Goal: Task Accomplishment & Management: Manage account settings

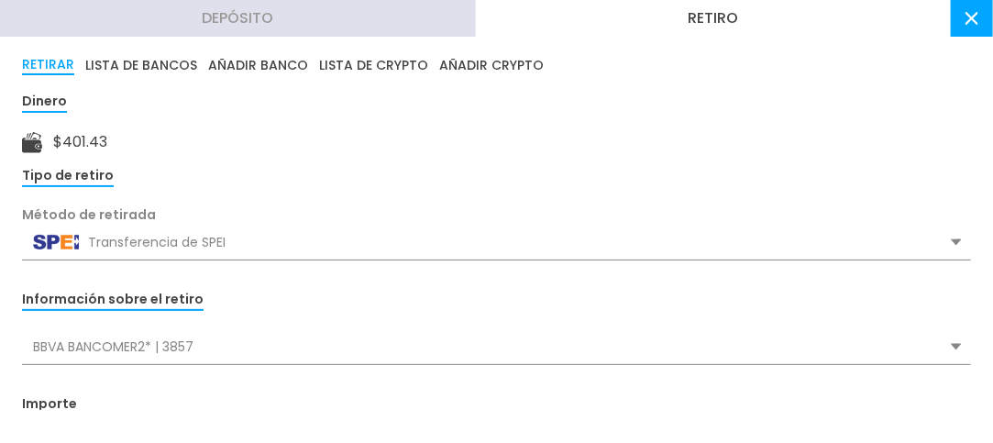
click at [37, 60] on button "RETIRAR" at bounding box center [48, 65] width 52 height 20
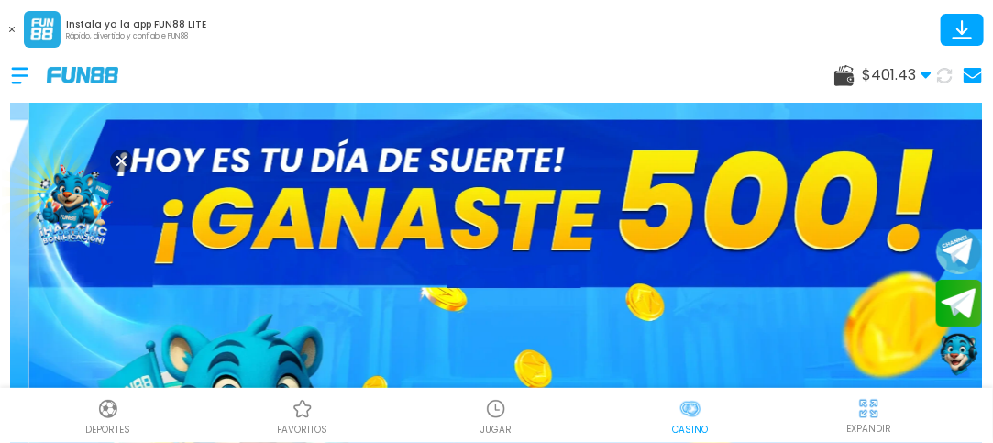
click at [851, 74] on use at bounding box center [844, 75] width 20 height 21
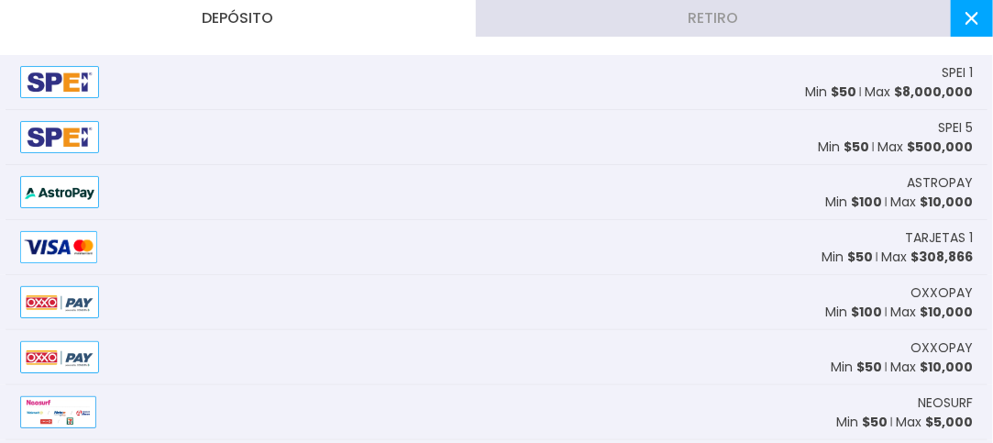
click at [602, 10] on button "Retiro" at bounding box center [714, 18] width 476 height 37
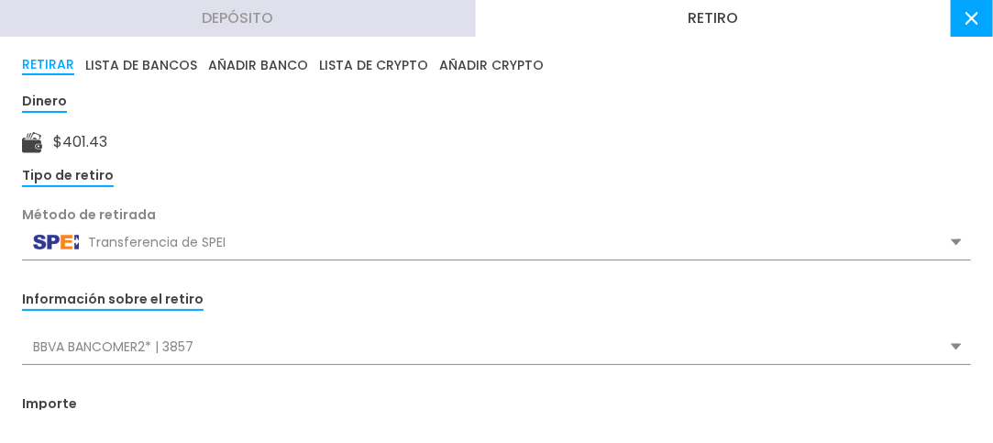
click at [210, 243] on div "Transferencia de SPEI" at bounding box center [496, 242] width 949 height 35
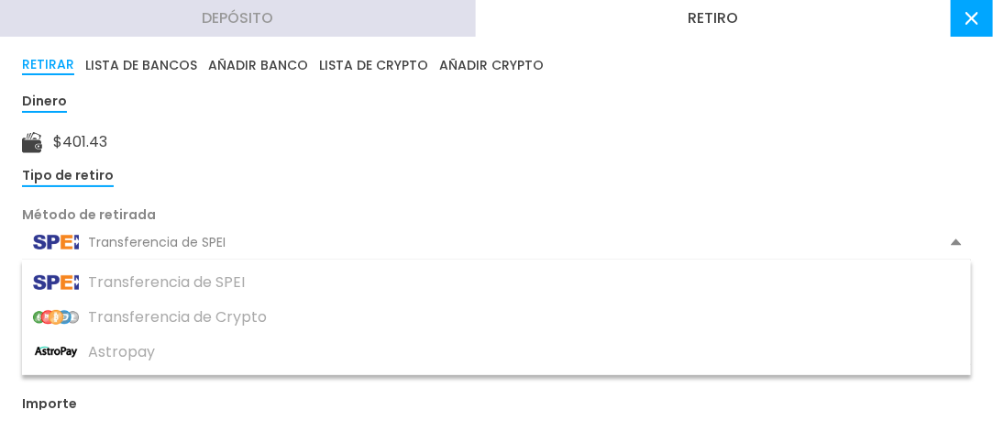
click at [210, 243] on div "Transferencia de SPEI" at bounding box center [496, 242] width 949 height 35
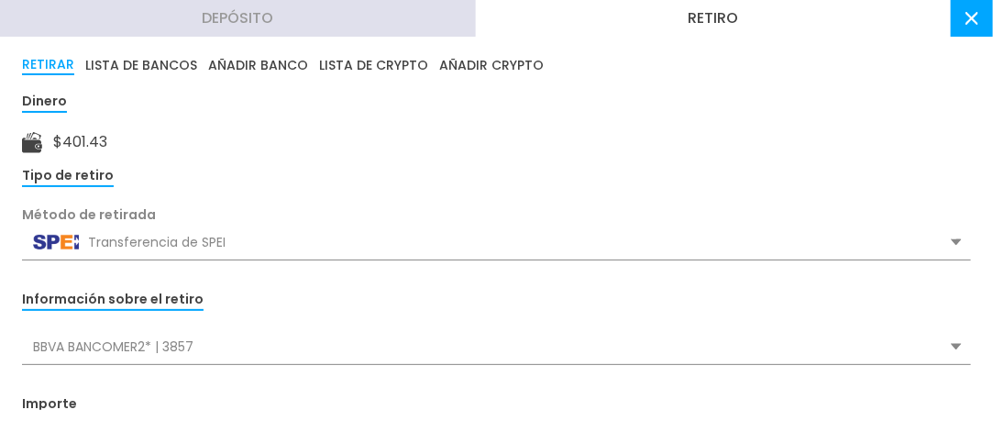
click at [189, 326] on div "Información sobre el retiro BBVA BANCOMER2* | 3857 BBVA BANCOMER2* | 3857" at bounding box center [496, 326] width 949 height 77
click at [110, 337] on div "BBVA BANCOMER2* | 3857" at bounding box center [496, 346] width 949 height 35
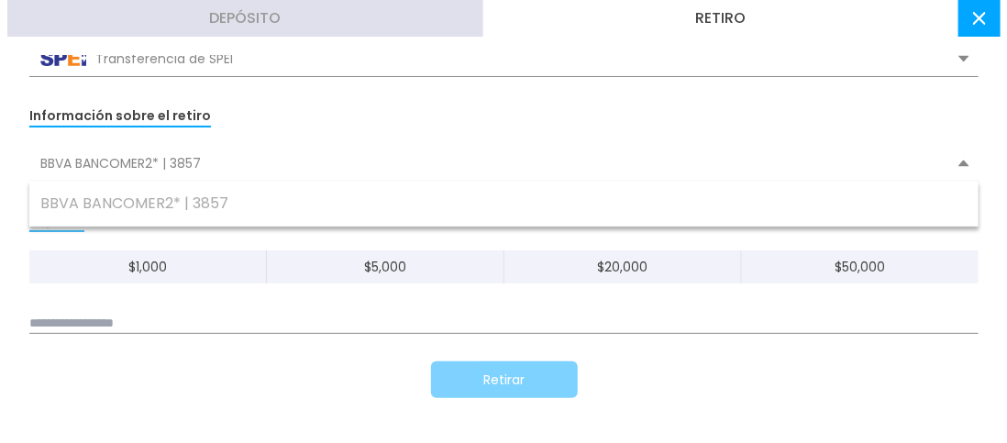
scroll to position [220, 0]
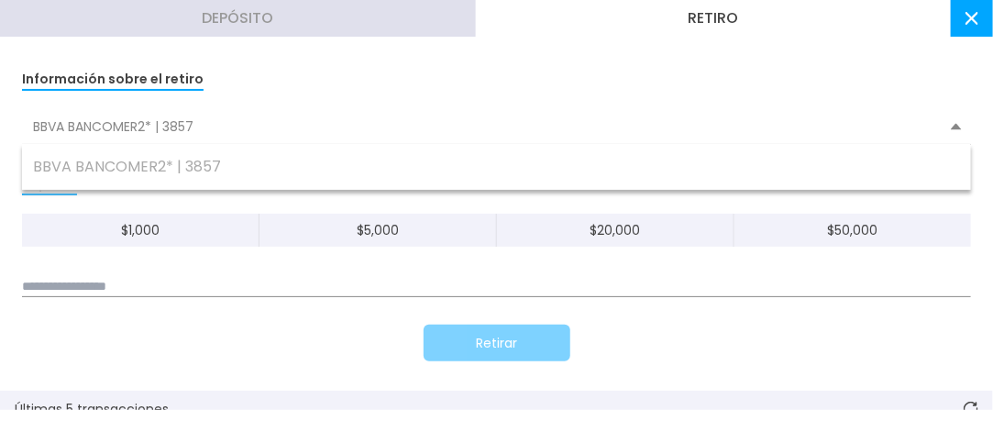
click at [92, 282] on input at bounding box center [496, 287] width 949 height 20
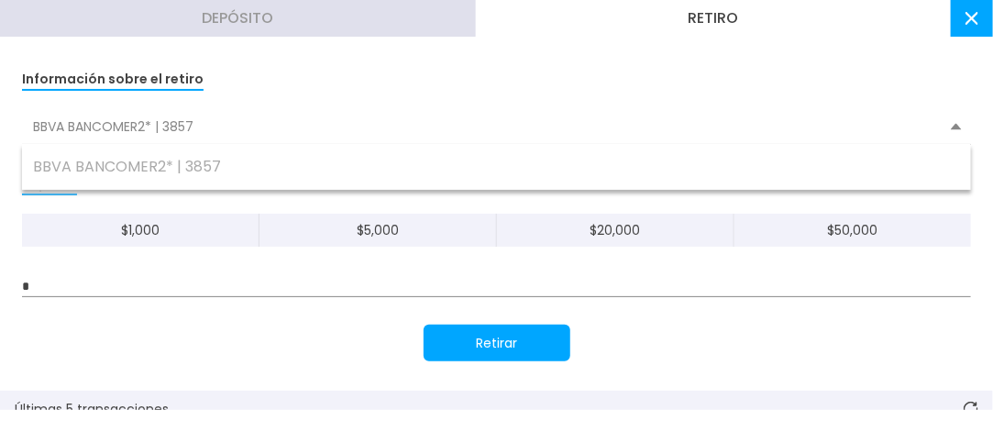
click at [92, 282] on input "*" at bounding box center [496, 287] width 949 height 20
type input "***"
click at [457, 335] on button "Retirar" at bounding box center [497, 343] width 147 height 37
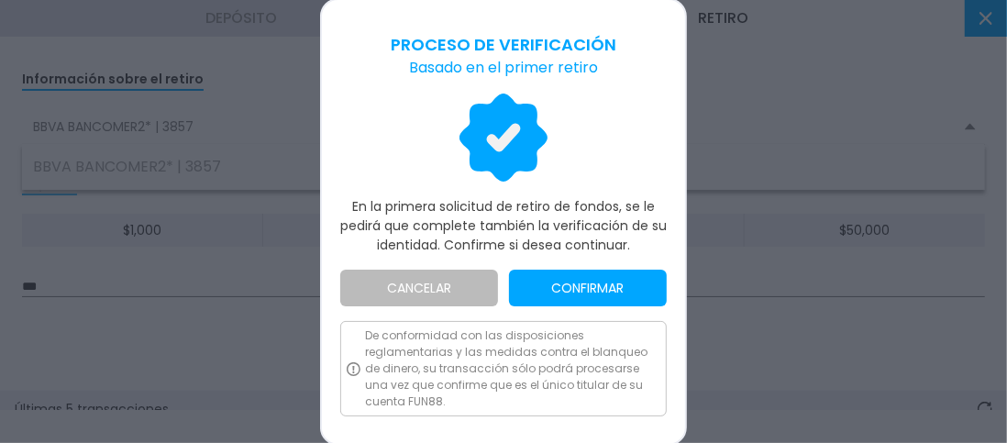
click at [561, 282] on button "CONFIRMAR" at bounding box center [588, 288] width 158 height 37
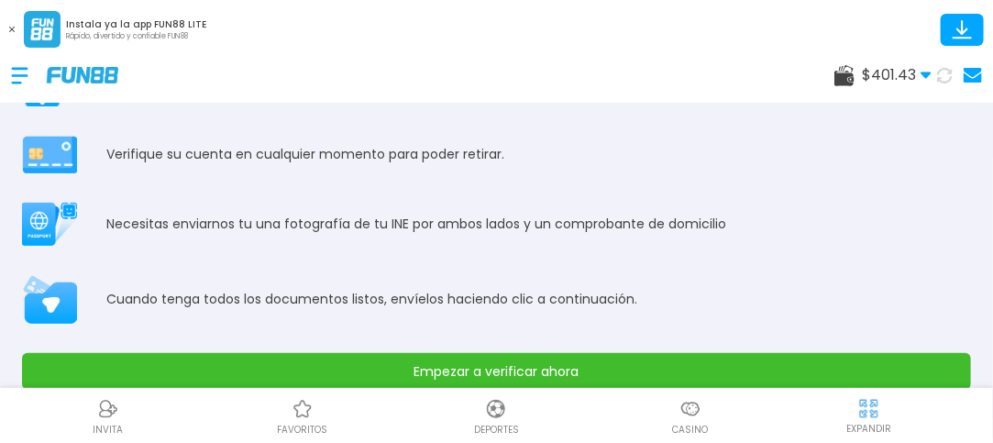
scroll to position [79, 0]
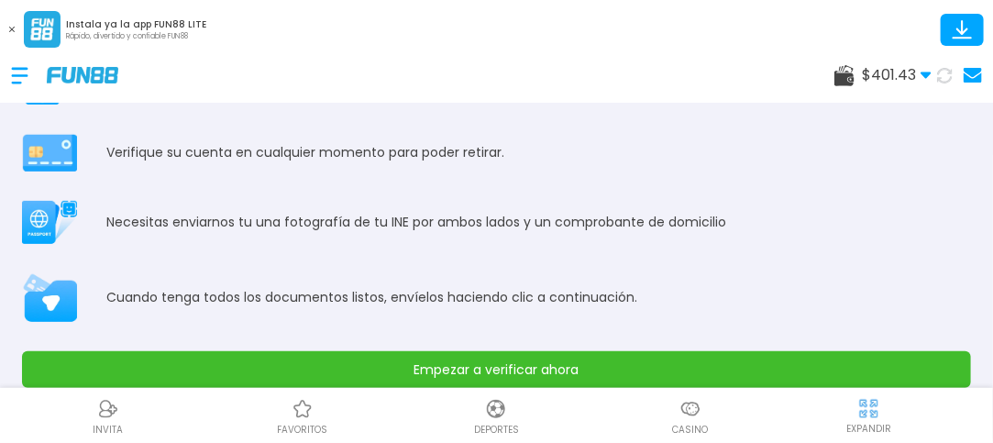
click at [882, 364] on button "Empezar a verificar ahora" at bounding box center [496, 369] width 949 height 37
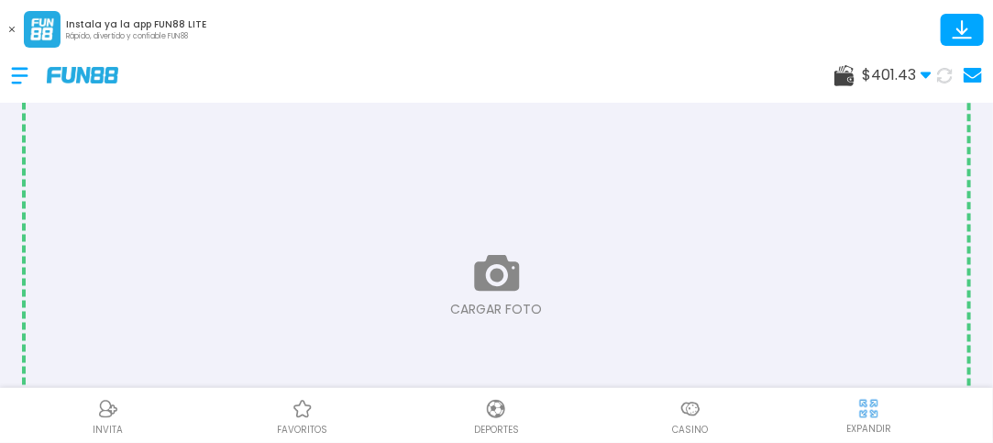
scroll to position [386, 0]
click at [507, 284] on input "file" at bounding box center [497, 290] width 942 height 628
type input "**********"
click at [504, 263] on input "file" at bounding box center [497, 255] width 942 height 628
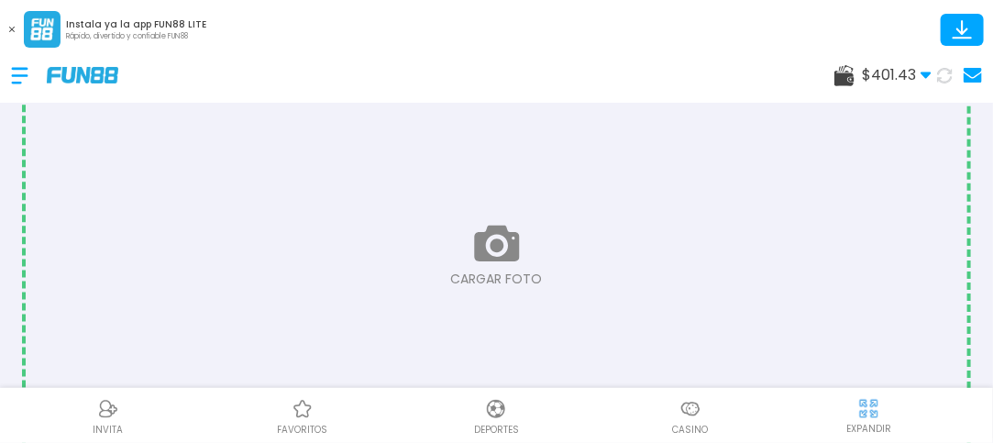
click at [495, 253] on input "file" at bounding box center [497, 255] width 942 height 628
type input "**********"
drag, startPoint x: 605, startPoint y: 172, endPoint x: 610, endPoint y: 298, distance: 125.7
click at [610, 298] on input "file" at bounding box center [497, 255] width 942 height 628
click at [489, 248] on input "file" at bounding box center [497, 255] width 942 height 628
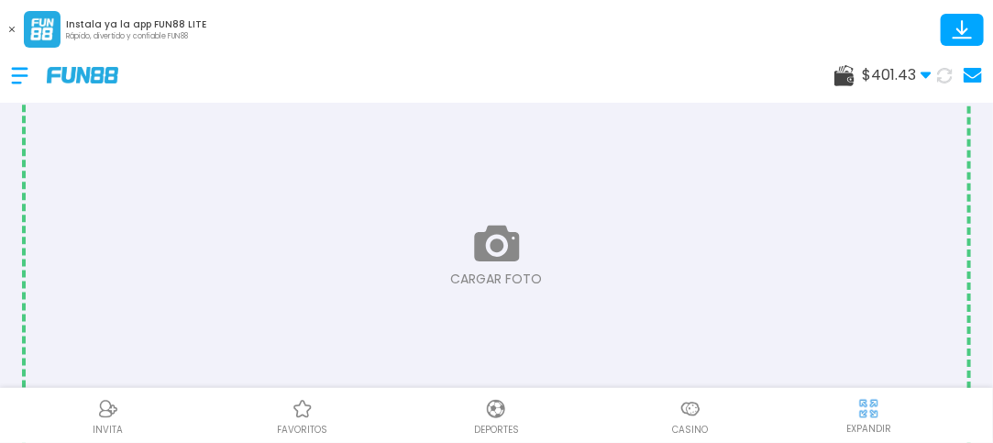
click at [493, 240] on input "file" at bounding box center [497, 255] width 942 height 628
type input "**********"
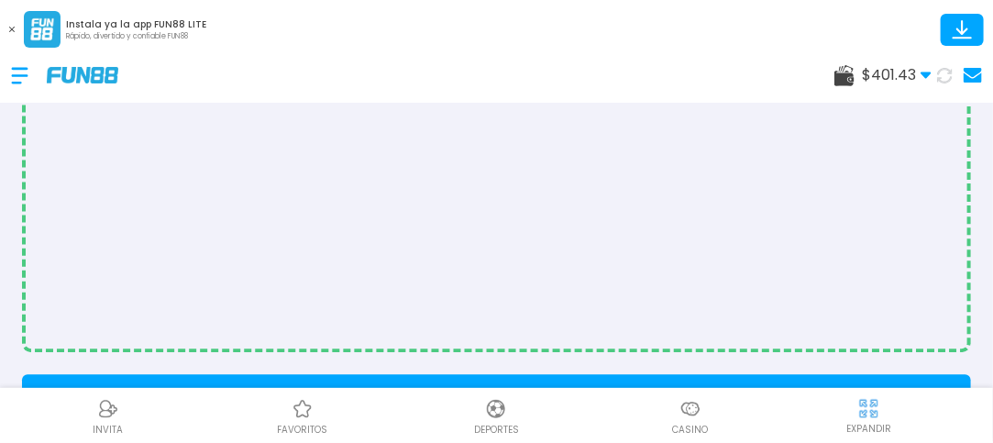
scroll to position [1373, 0]
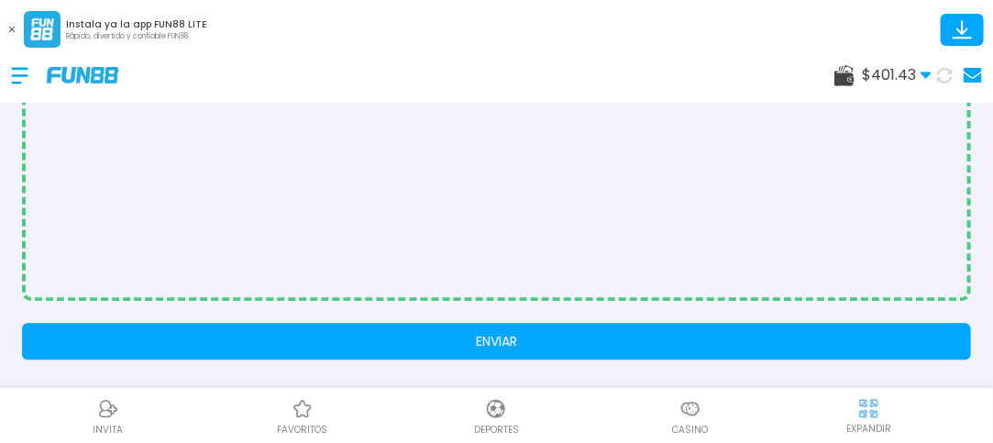
click at [903, 354] on button "ENVIAR" at bounding box center [496, 341] width 949 height 37
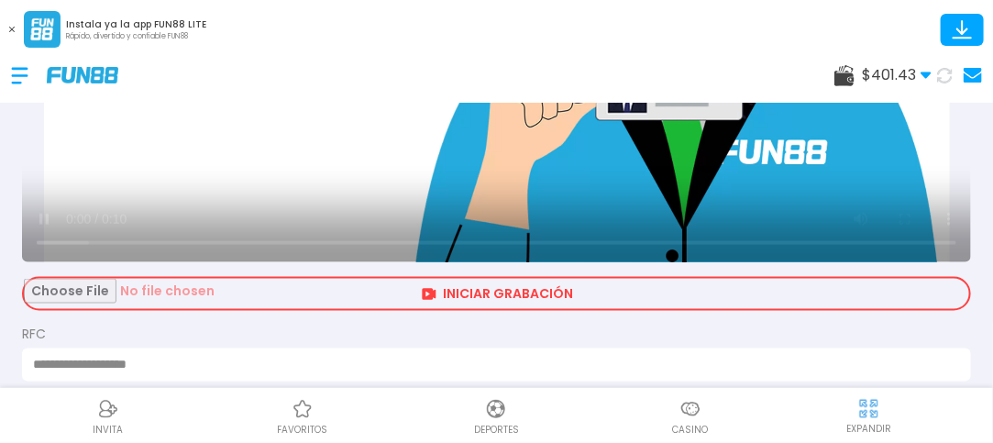
scroll to position [845, 0]
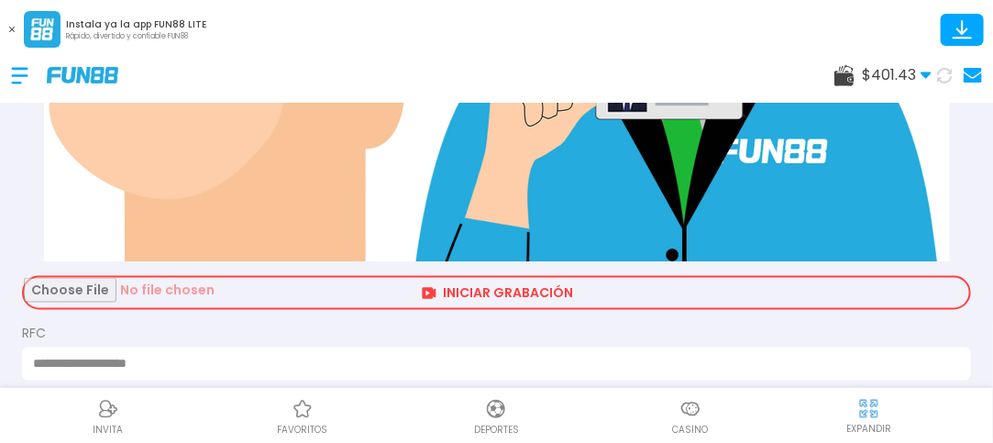
click at [859, 284] on input "file" at bounding box center [496, 293] width 945 height 30
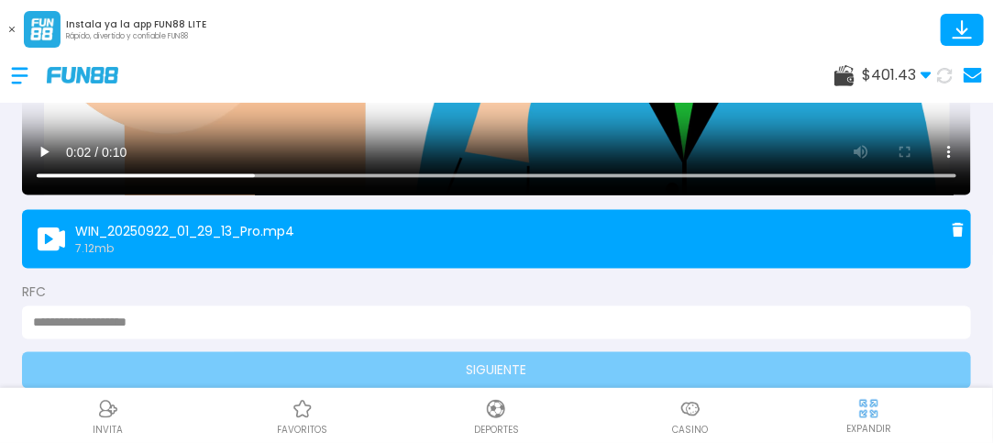
scroll to position [941, 0]
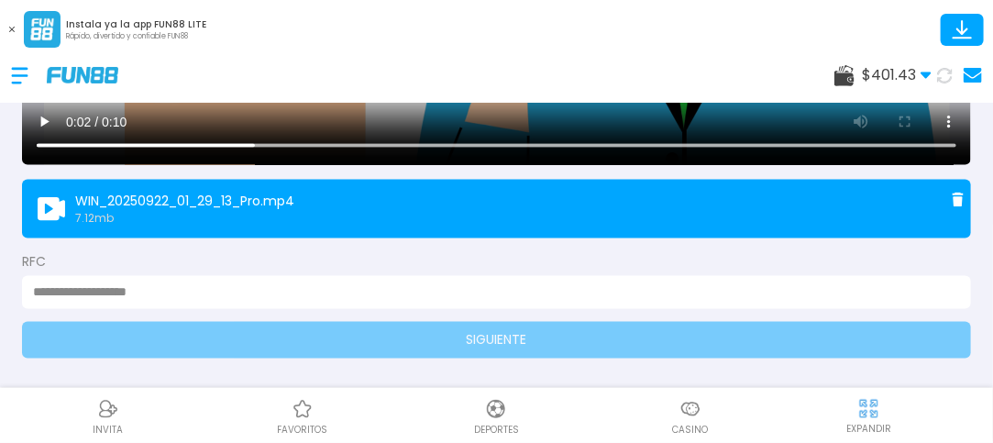
click at [246, 285] on input at bounding box center [491, 292] width 916 height 19
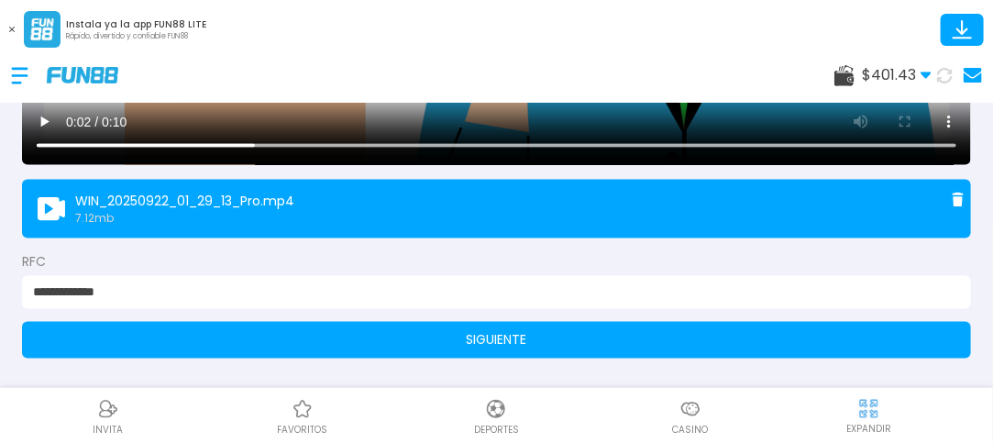
type input "**********"
click at [761, 338] on button "SIGUIENTE" at bounding box center [496, 340] width 949 height 37
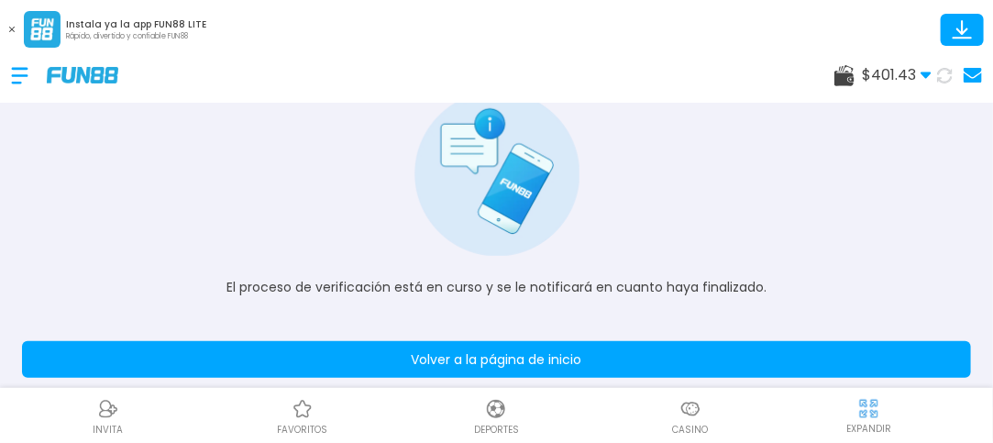
scroll to position [143, 0]
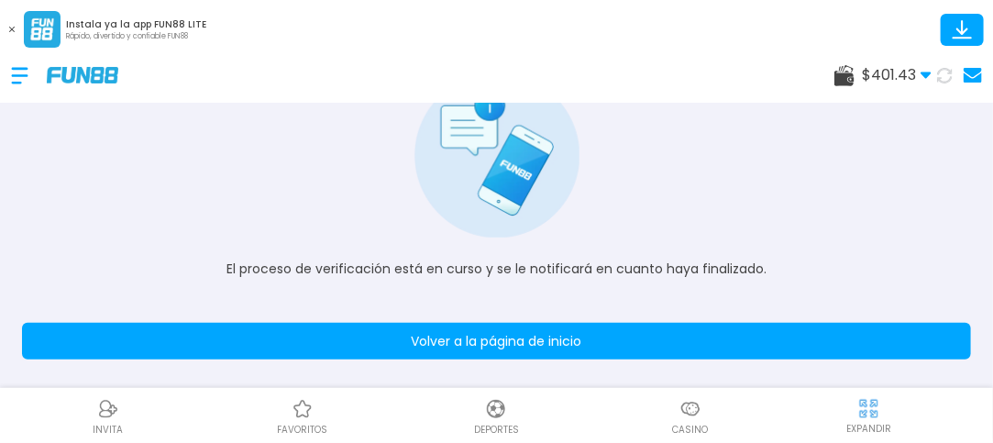
click at [878, 348] on button "Volver a la página de inicio" at bounding box center [496, 341] width 949 height 37
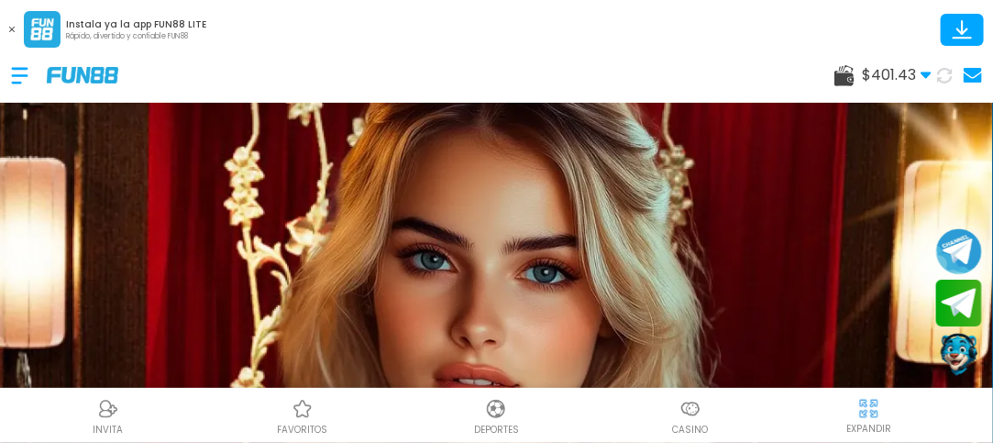
click at [843, 75] on use at bounding box center [844, 75] width 20 height 21
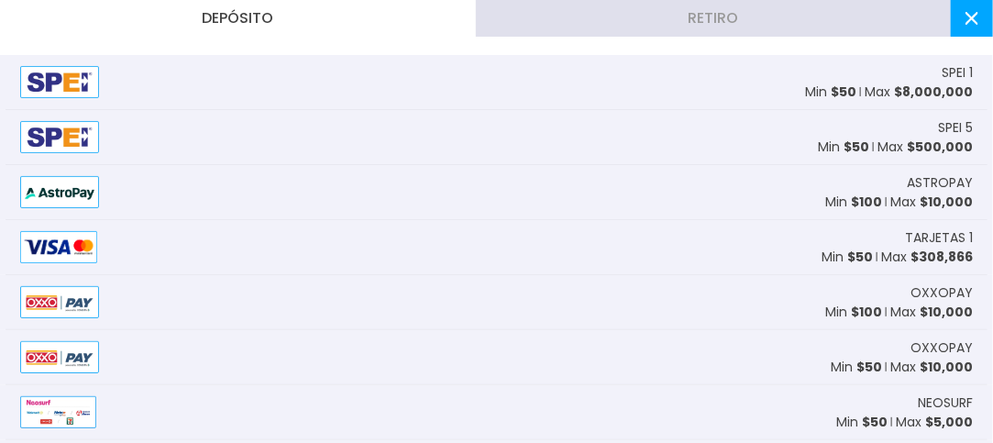
click at [757, 19] on button "Retiro" at bounding box center [714, 18] width 476 height 37
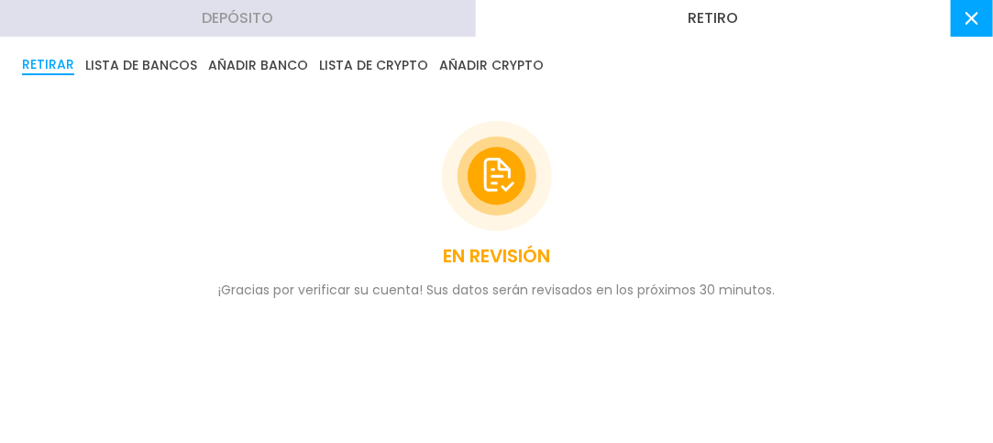
click at [528, 257] on p "EN REVISIÓN" at bounding box center [496, 256] width 107 height 28
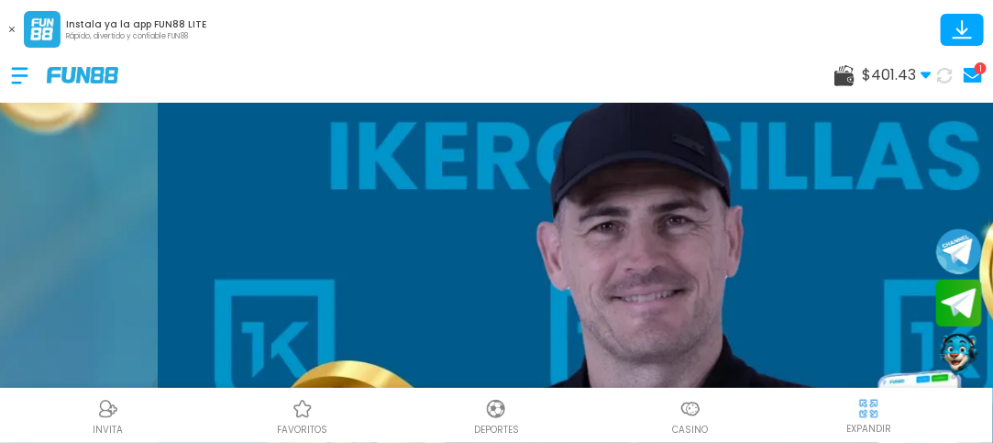
click at [975, 72] on use at bounding box center [973, 75] width 18 height 15
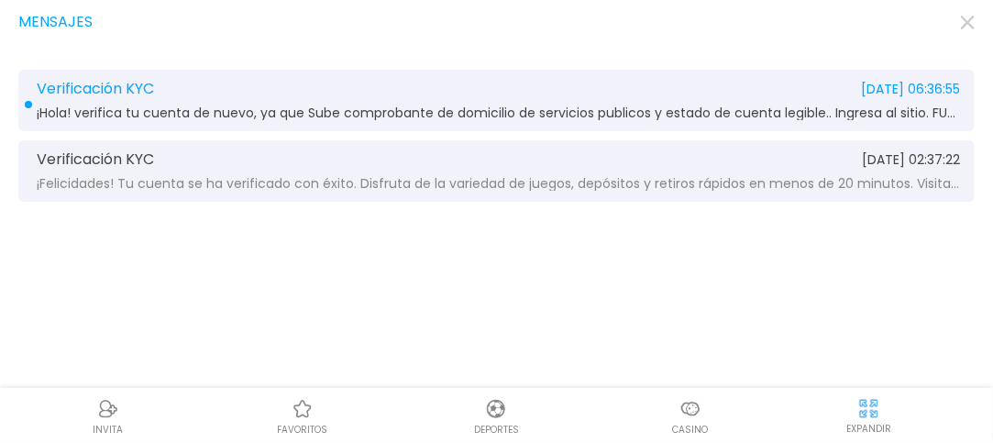
click at [814, 107] on span "¡Hola! verifica tu cuenta de nuevo, ya que Sube comprobante de domicilio de ser…" at bounding box center [498, 113] width 923 height 14
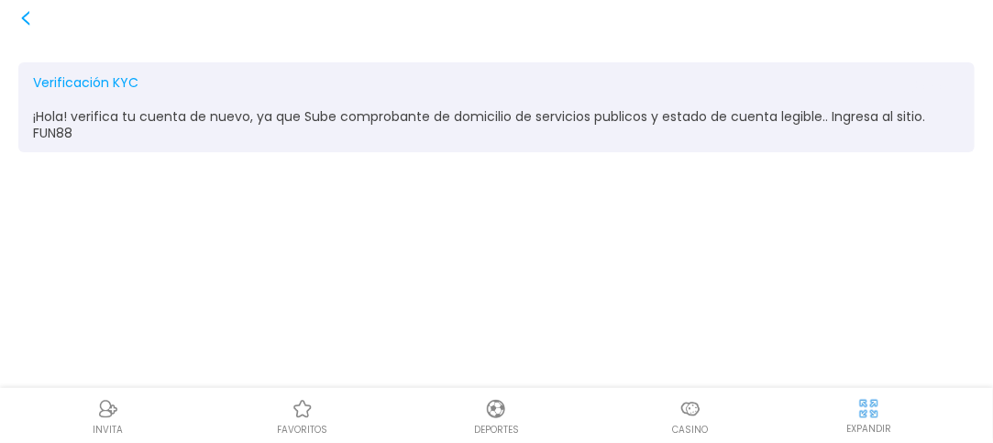
click at [22, 13] on icon at bounding box center [25, 18] width 15 height 15
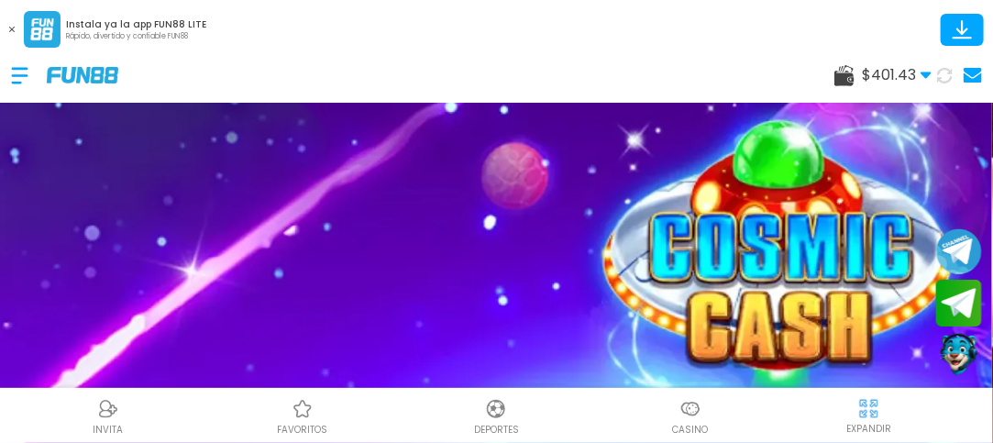
click at [848, 75] on use at bounding box center [844, 75] width 20 height 21
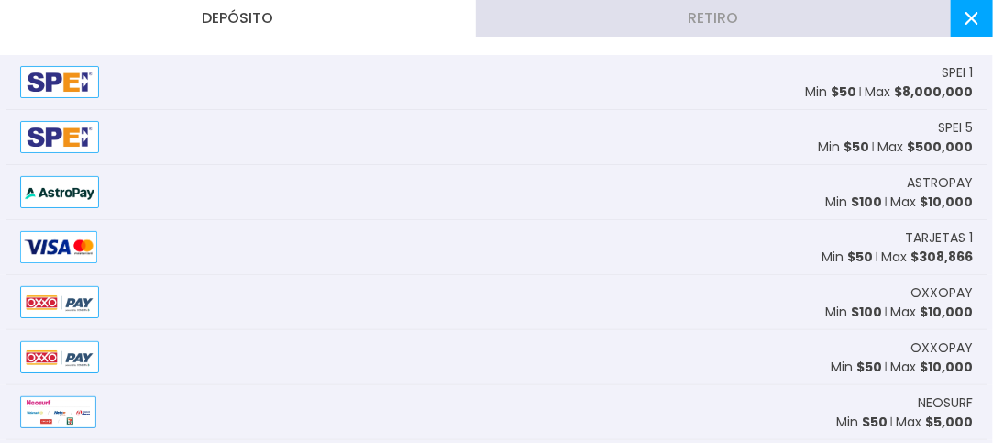
click at [564, 21] on button "Retiro" at bounding box center [714, 18] width 476 height 37
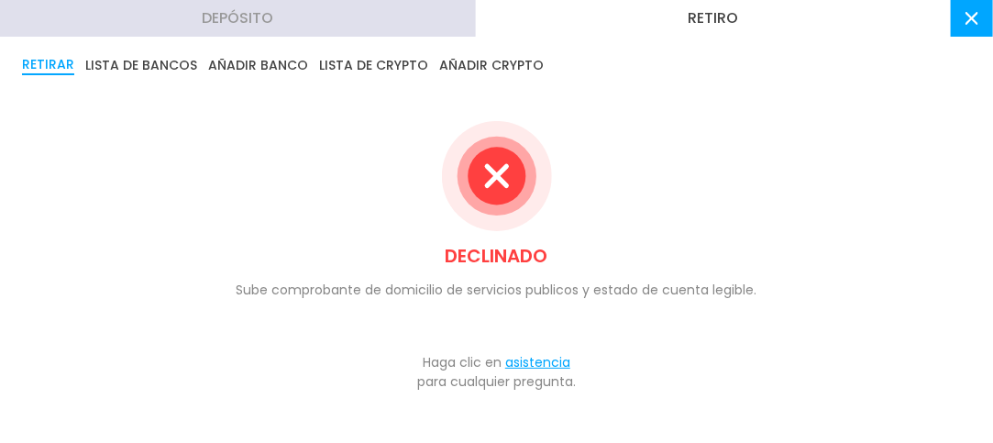
click at [534, 366] on button "asistencia" at bounding box center [537, 362] width 65 height 19
click at [528, 362] on button "asistencia" at bounding box center [537, 362] width 65 height 19
click at [528, 359] on button "asistencia" at bounding box center [537, 362] width 65 height 19
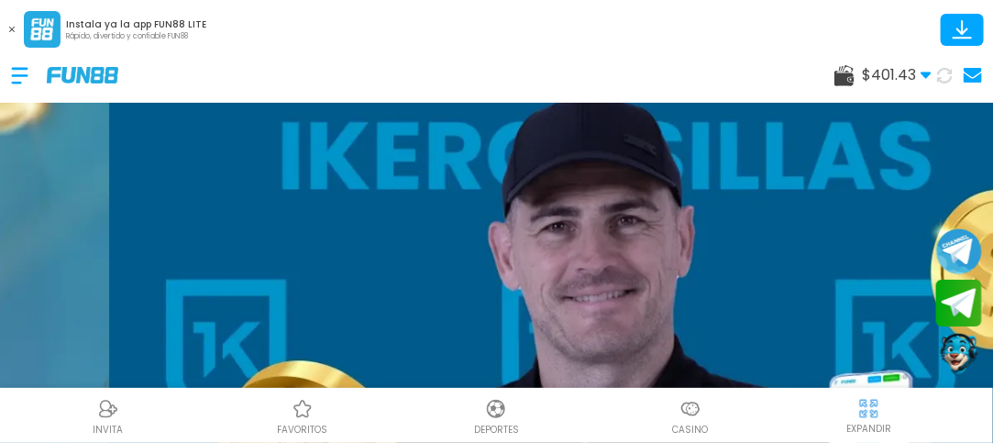
click at [845, 74] on use at bounding box center [844, 75] width 20 height 21
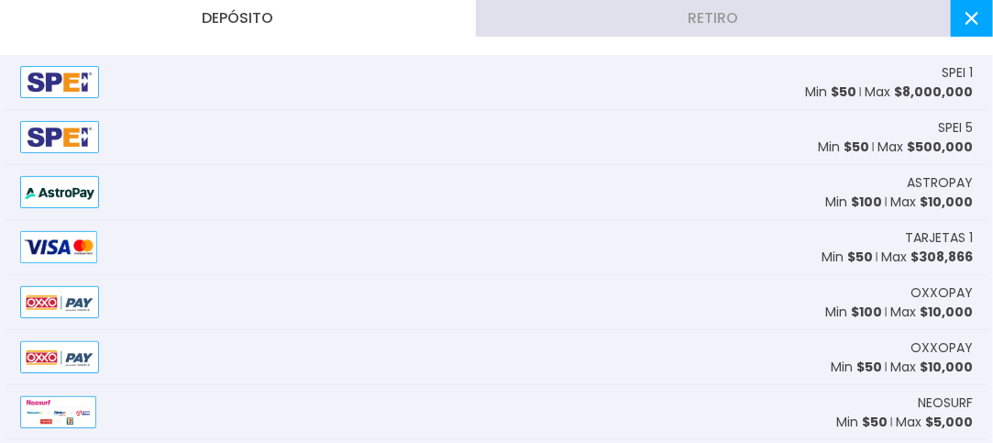
click at [605, 5] on button "Retiro" at bounding box center [714, 18] width 476 height 37
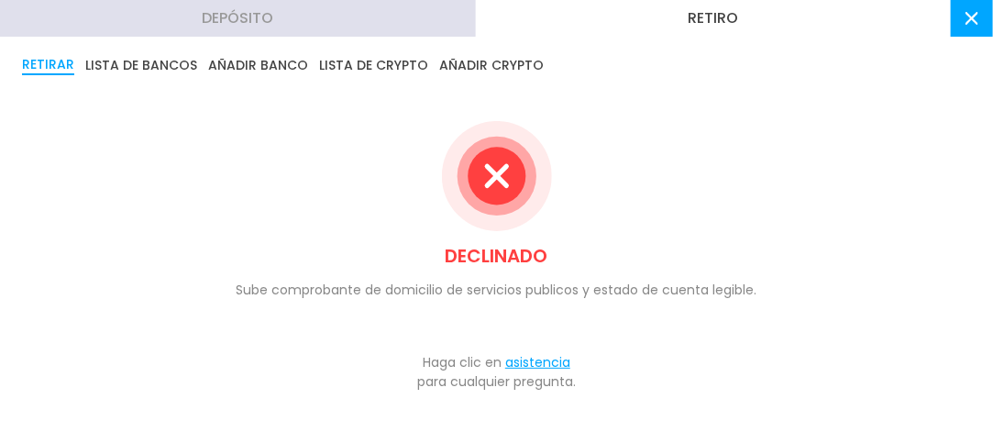
click at [494, 182] on icon at bounding box center [496, 175] width 19 height 19
click at [130, 59] on button "LISTA DE BANCOS" at bounding box center [141, 65] width 112 height 20
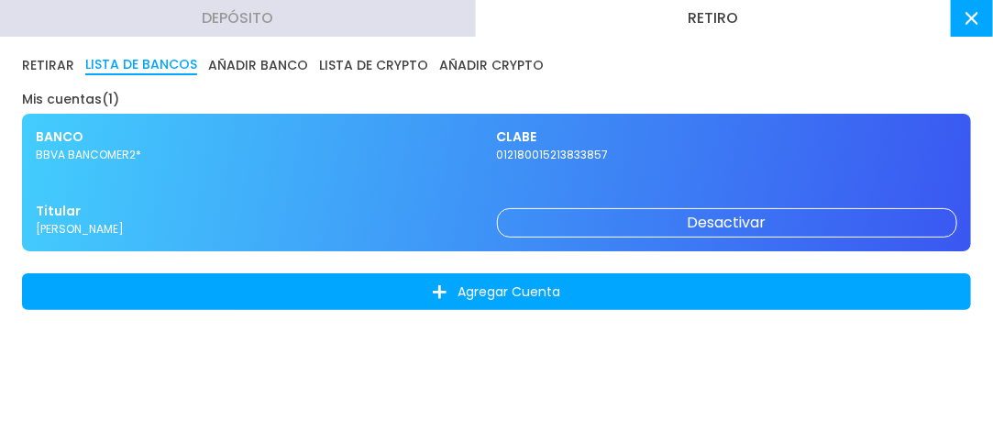
click at [275, 176] on div "BANCO BBVA BANCOMER2* CLABE 012180015213833857 Titular [PERSON_NAME] Desactivar" at bounding box center [496, 183] width 949 height 138
click at [48, 72] on button "RETIRAR" at bounding box center [48, 65] width 52 height 20
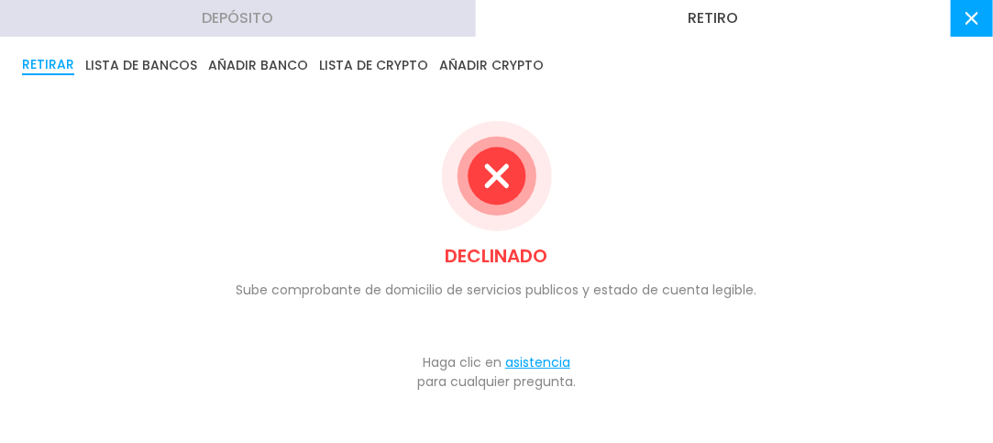
click at [524, 365] on button "asistencia" at bounding box center [537, 362] width 65 height 19
click at [524, 363] on button "asistencia" at bounding box center [537, 362] width 65 height 19
click at [610, 193] on div "DECLINADO Sube comprobante de domicilio de servicios publicos y estado de cuent…" at bounding box center [496, 210] width 949 height 241
click at [535, 360] on button "asistencia" at bounding box center [537, 362] width 65 height 19
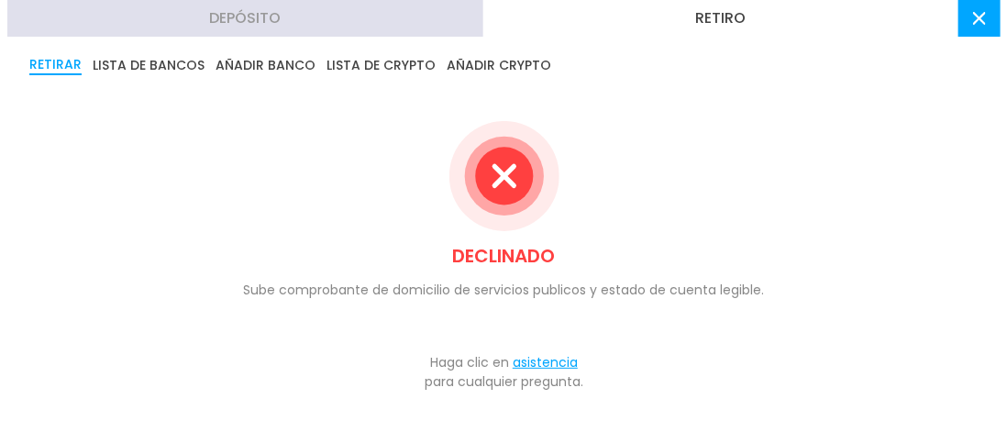
scroll to position [61, 0]
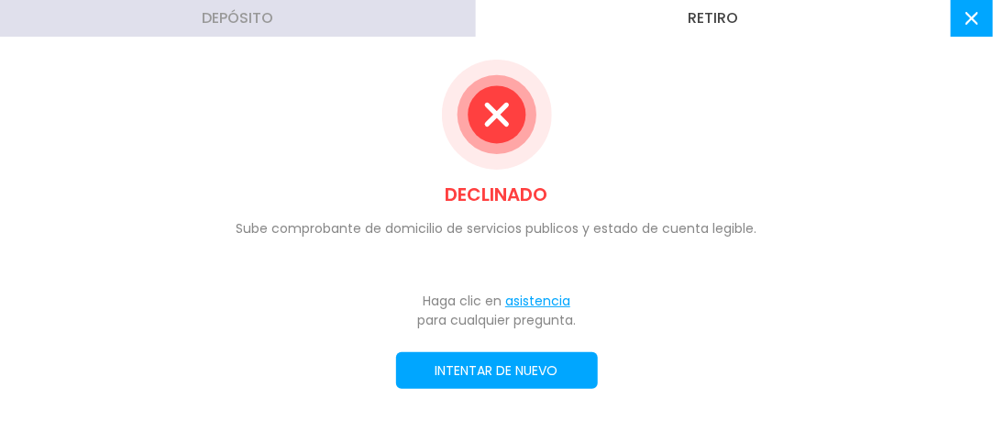
click at [523, 348] on div "RETIRAR LISTA DE BANCOS AÑADIR BANCO LISTA DE CRYPTO AÑADIR CRYPTO DECLINADO Su…" at bounding box center [496, 232] width 993 height 355
click at [527, 375] on button "INTENTAR DE NUEVO" at bounding box center [497, 370] width 202 height 37
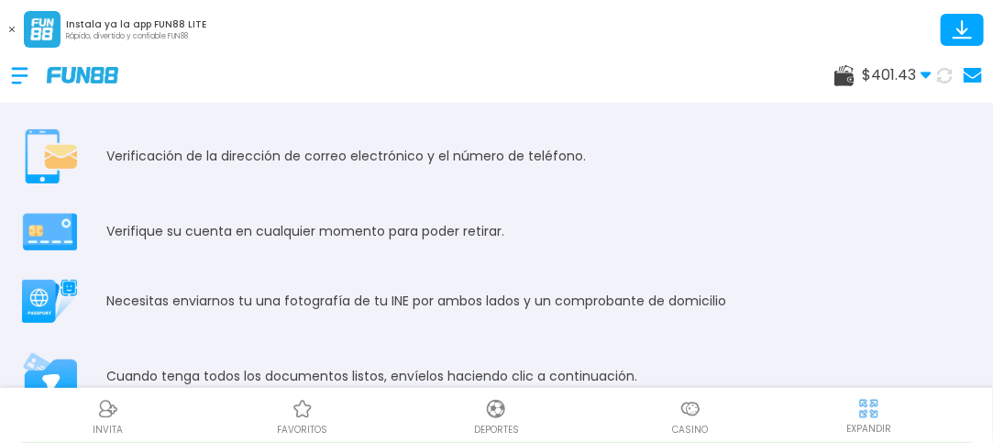
scroll to position [107, 0]
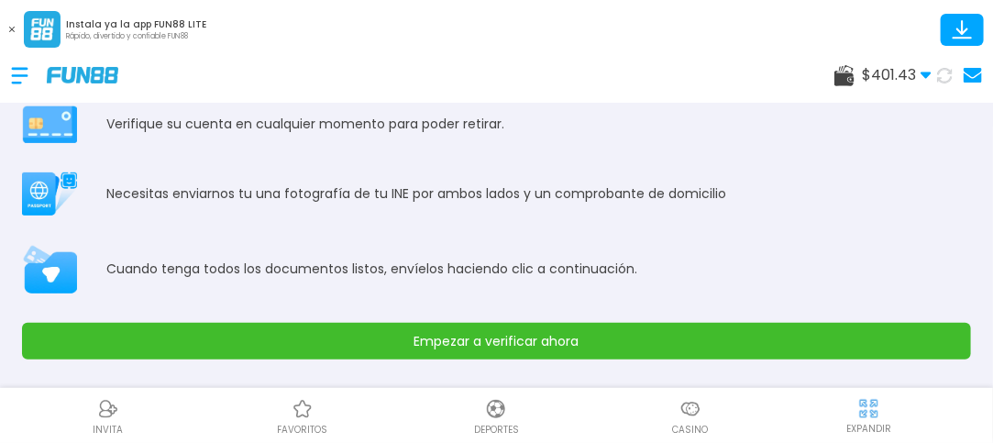
click at [815, 340] on button "Empezar a verificar ahora" at bounding box center [496, 341] width 949 height 37
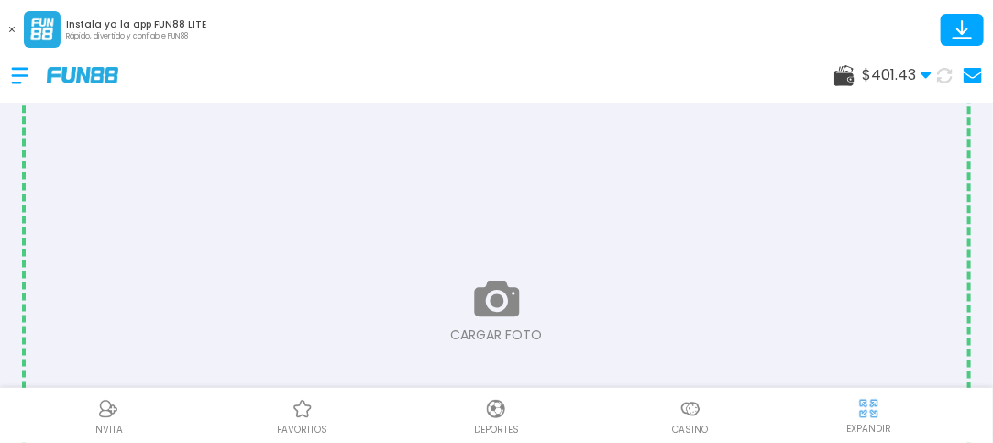
scroll to position [372, 0]
click at [481, 299] on input "file" at bounding box center [497, 304] width 942 height 628
type input "**********"
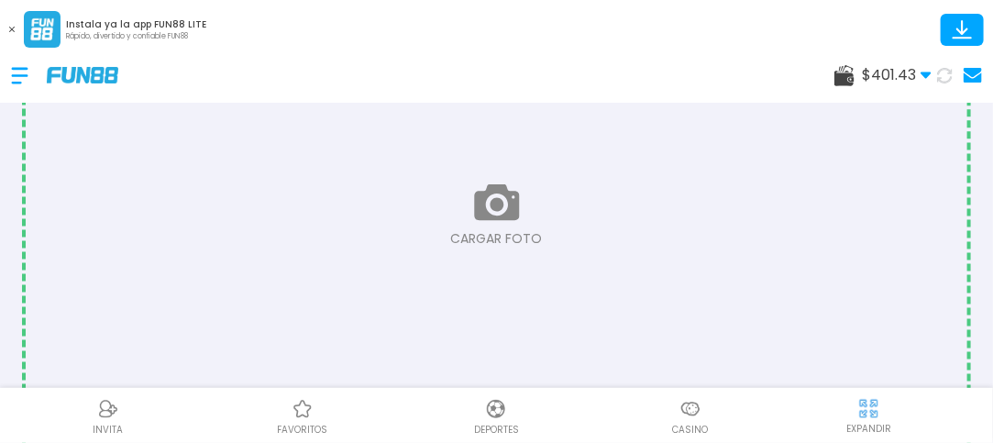
scroll to position [325, 0]
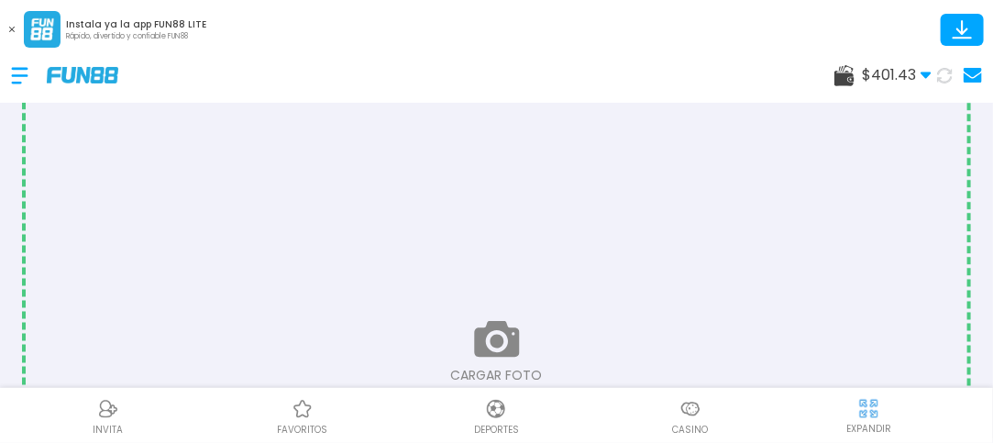
drag, startPoint x: 793, startPoint y: 218, endPoint x: 802, endPoint y: 185, distance: 34.3
click at [802, 185] on input "file" at bounding box center [497, 352] width 942 height 628
drag, startPoint x: 542, startPoint y: 310, endPoint x: 531, endPoint y: 321, distance: 15.6
click at [531, 321] on input "file" at bounding box center [497, 352] width 942 height 628
type input "**********"
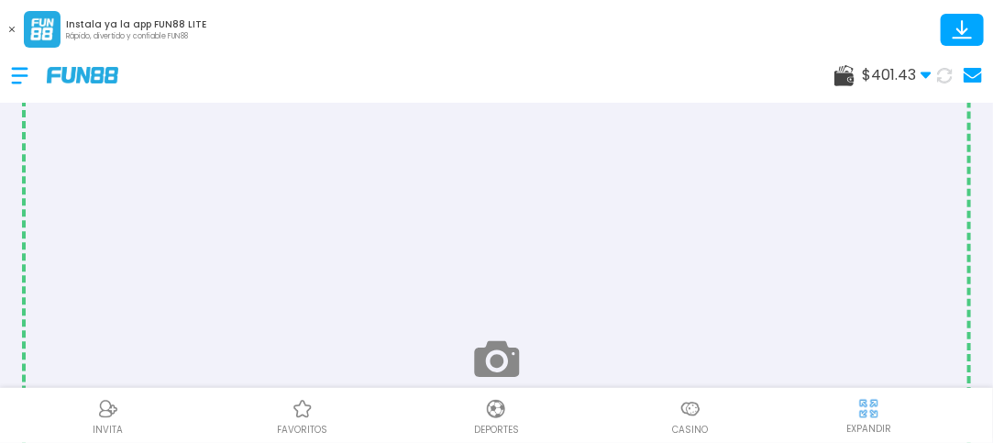
scroll to position [989, 0]
click at [551, 336] on input "file" at bounding box center [497, 366] width 942 height 628
type input "**********"
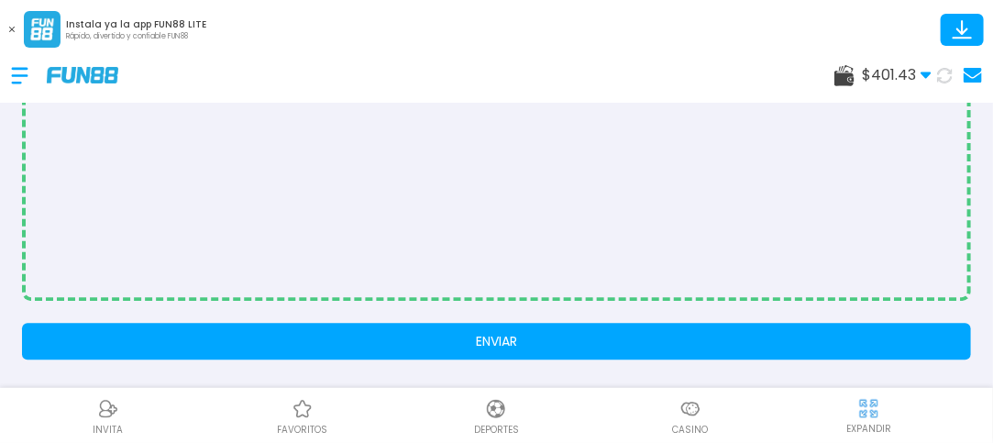
click at [806, 337] on button "ENVIAR" at bounding box center [496, 341] width 949 height 37
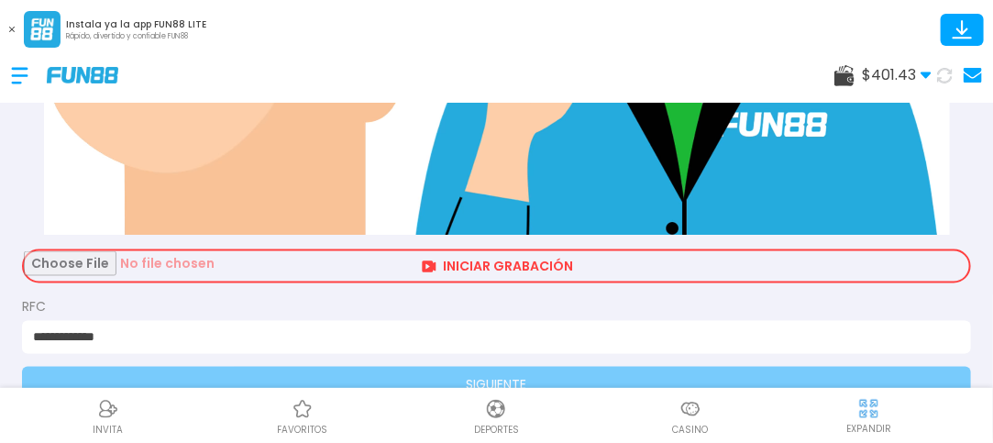
scroll to position [906, 0]
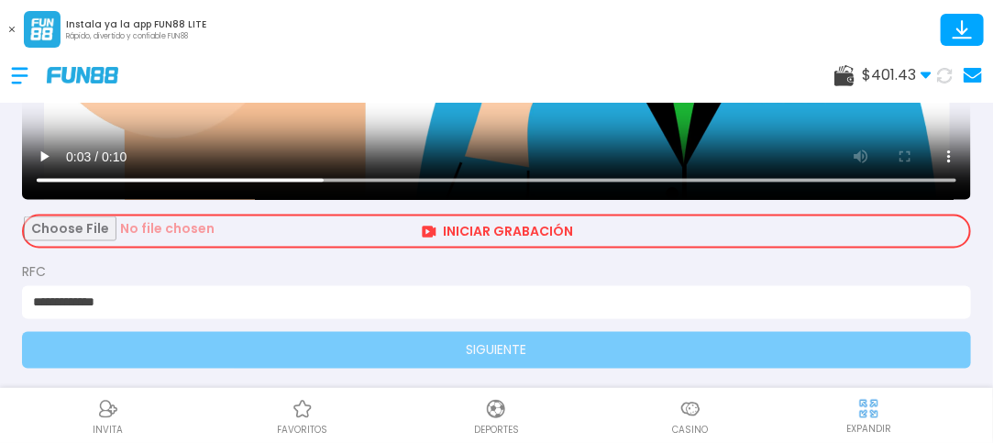
click at [580, 240] on input "file" at bounding box center [496, 231] width 945 height 30
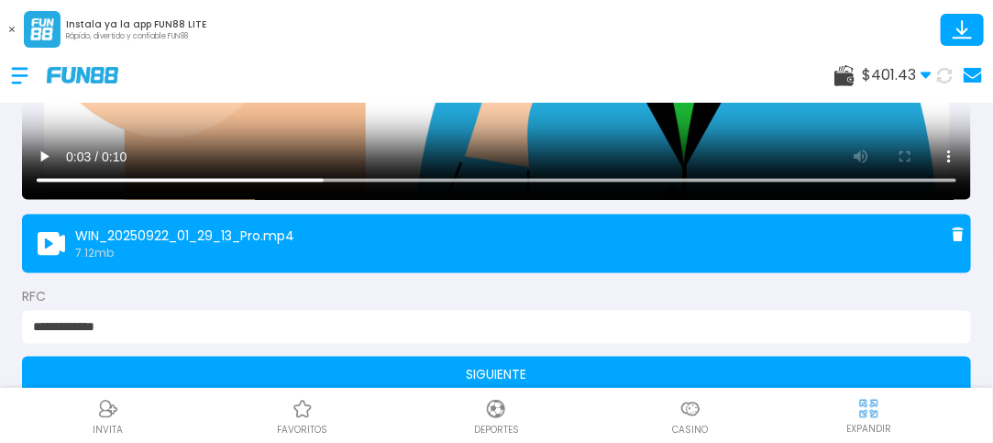
click at [420, 373] on button "SIGUIENTE" at bounding box center [496, 375] width 949 height 37
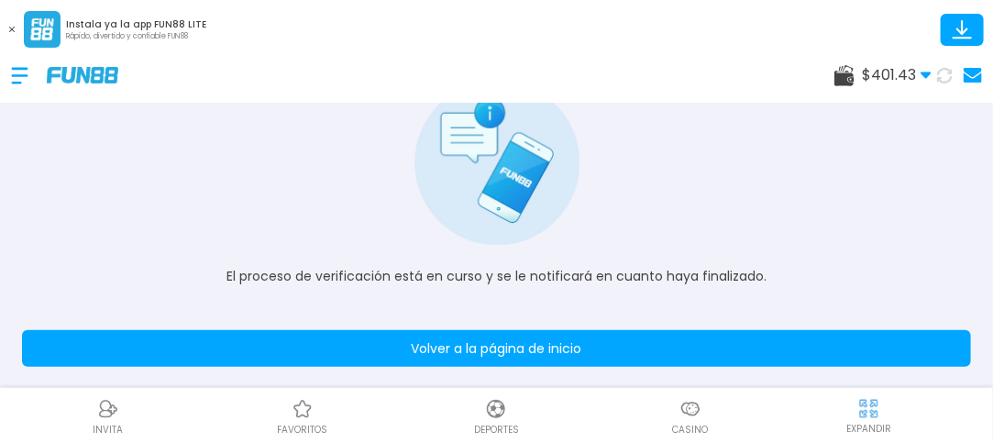
scroll to position [143, 0]
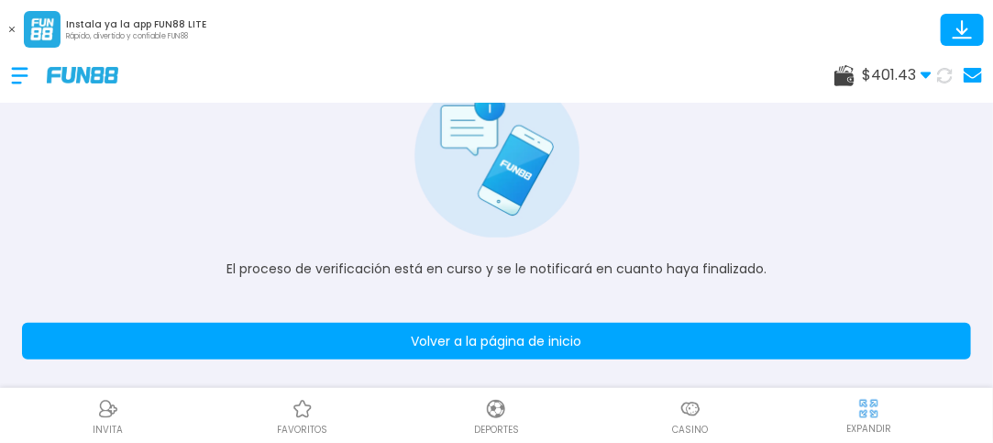
click at [920, 328] on button "Volver a la página de inicio" at bounding box center [496, 341] width 949 height 37
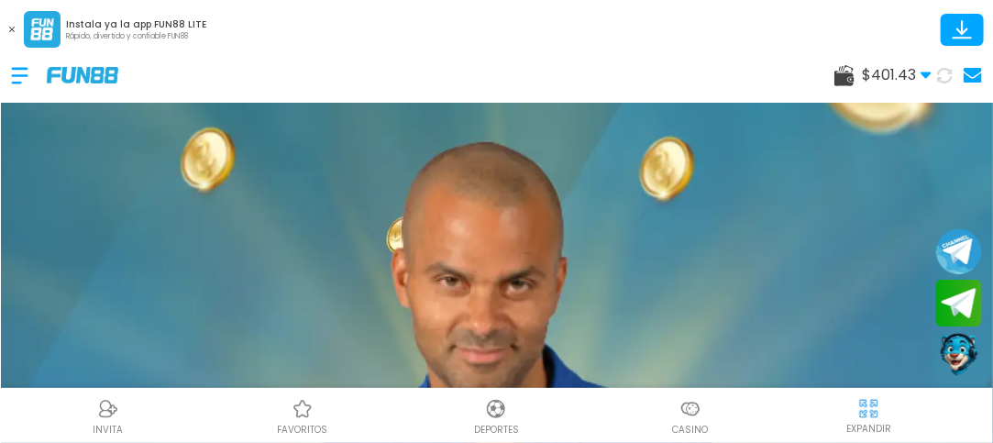
click at [20, 74] on div at bounding box center [29, 76] width 36 height 54
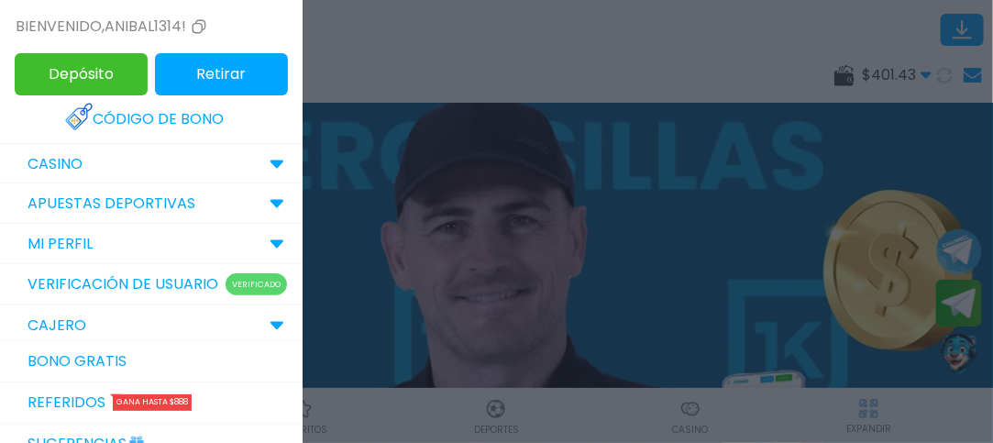
click at [259, 155] on div "CASINO" at bounding box center [151, 164] width 303 height 40
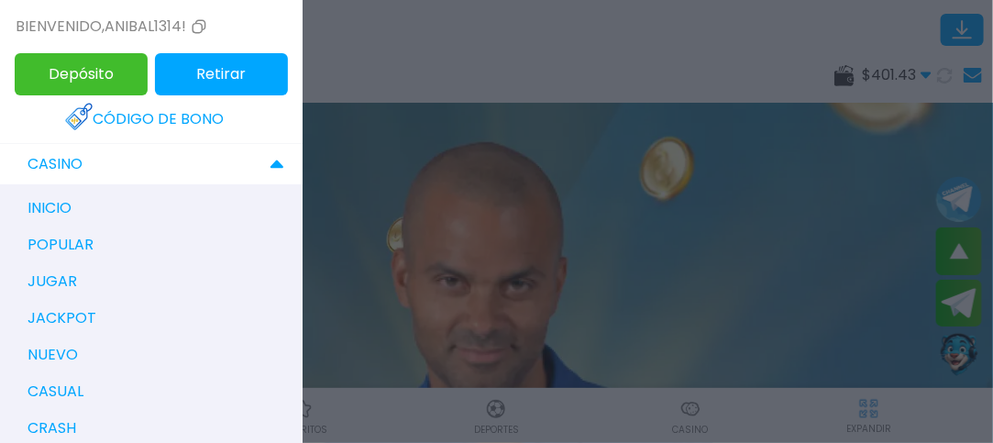
click at [62, 161] on p "CASINO" at bounding box center [55, 164] width 55 height 22
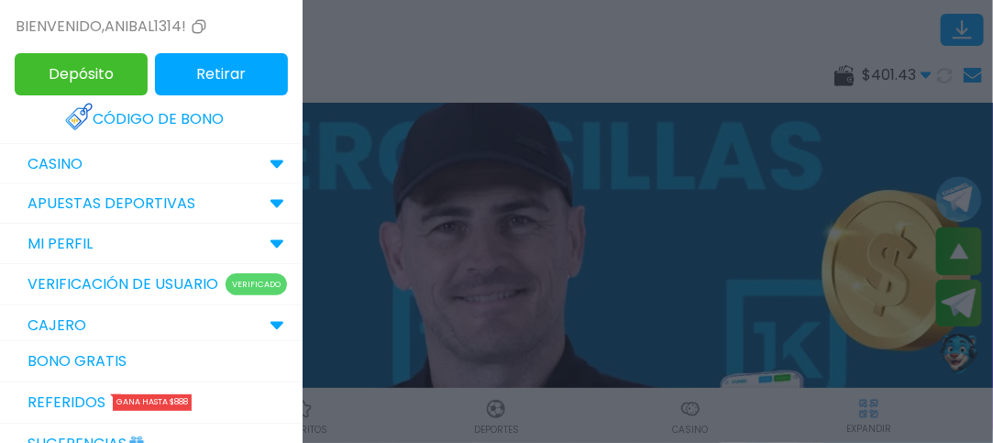
click at [270, 161] on use at bounding box center [276, 164] width 13 height 8
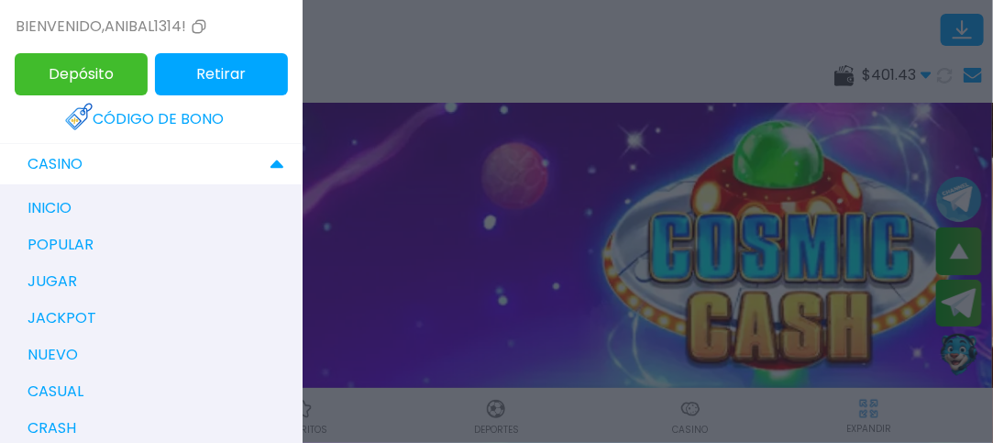
click at [161, 272] on div "jugar" at bounding box center [160, 281] width 284 height 37
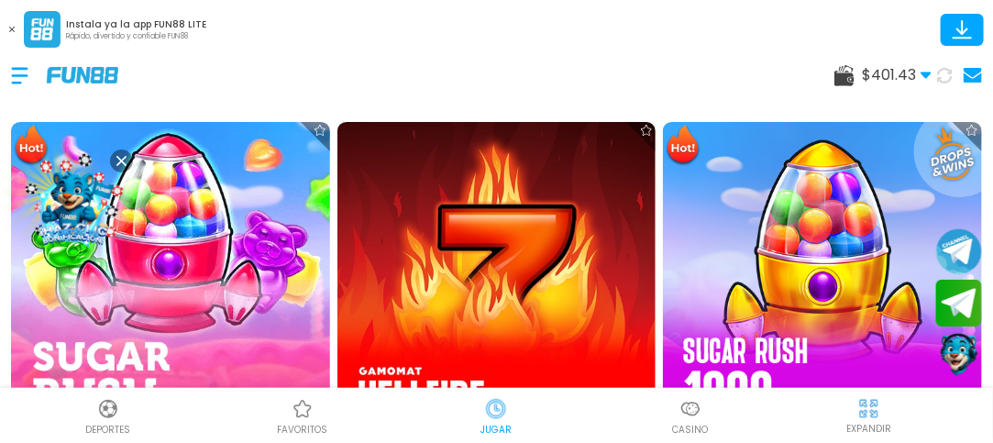
scroll to position [697, 0]
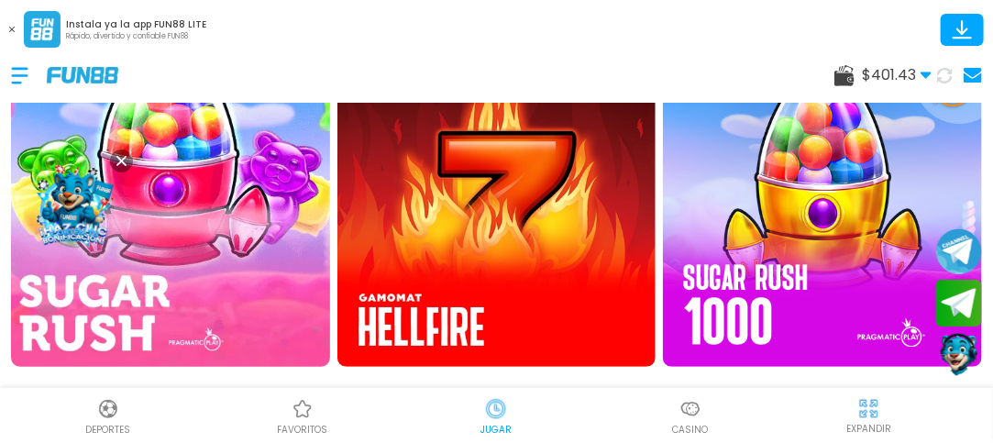
click at [193, 212] on img at bounding box center [170, 207] width 350 height 350
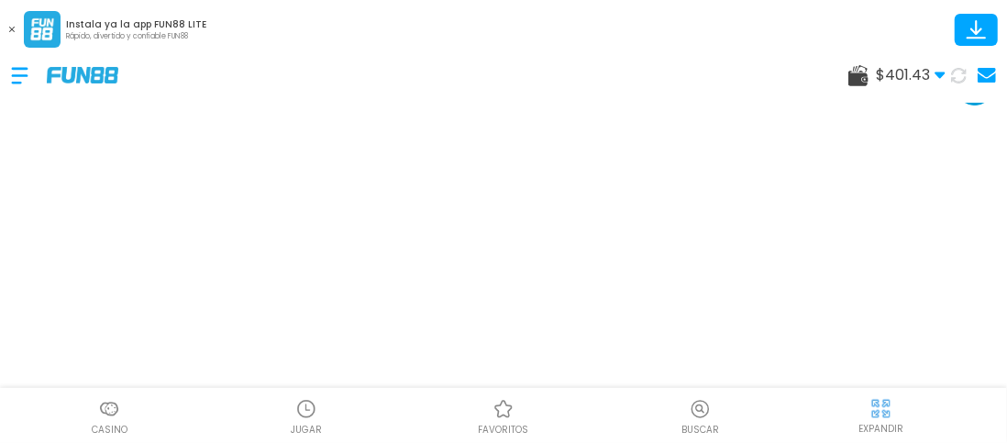
click at [878, 405] on img at bounding box center [880, 408] width 23 height 23
click at [874, 404] on img at bounding box center [880, 408] width 23 height 23
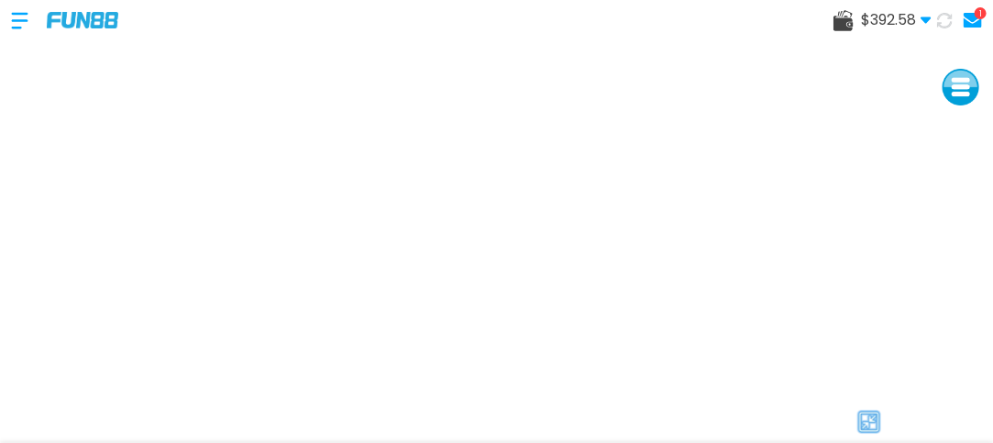
click at [771, 408] on div at bounding box center [869, 422] width 226 height 28
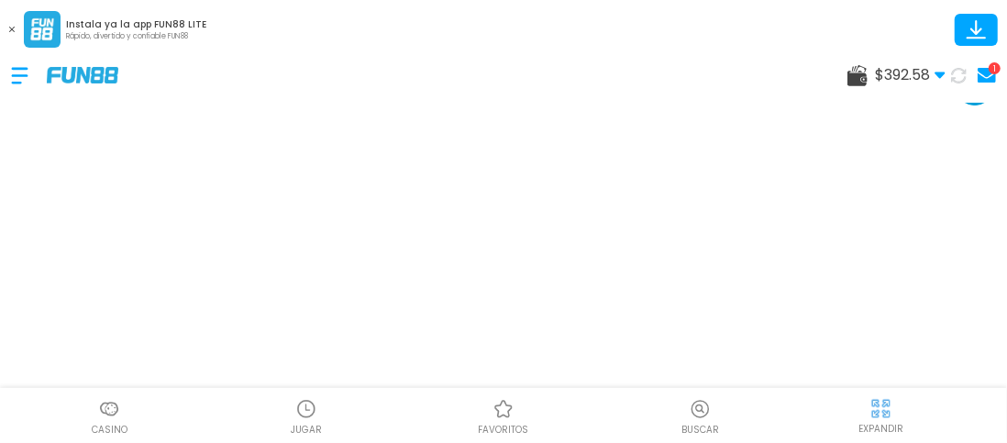
click at [896, 414] on div "EXPANDIR" at bounding box center [882, 414] width 230 height 41
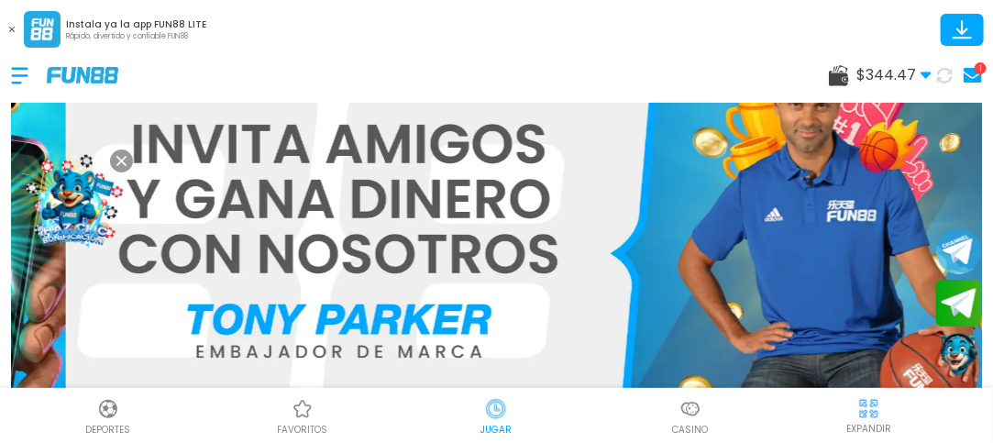
scroll to position [51, 0]
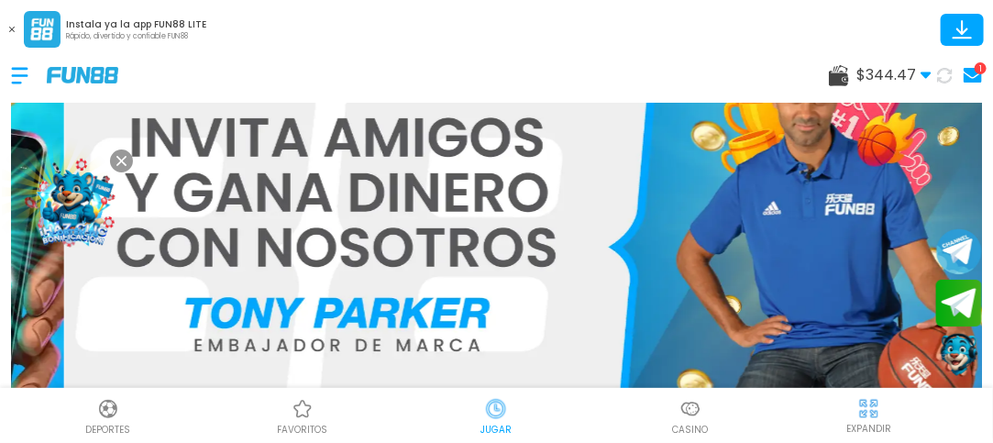
click at [701, 413] on img at bounding box center [690, 409] width 22 height 22
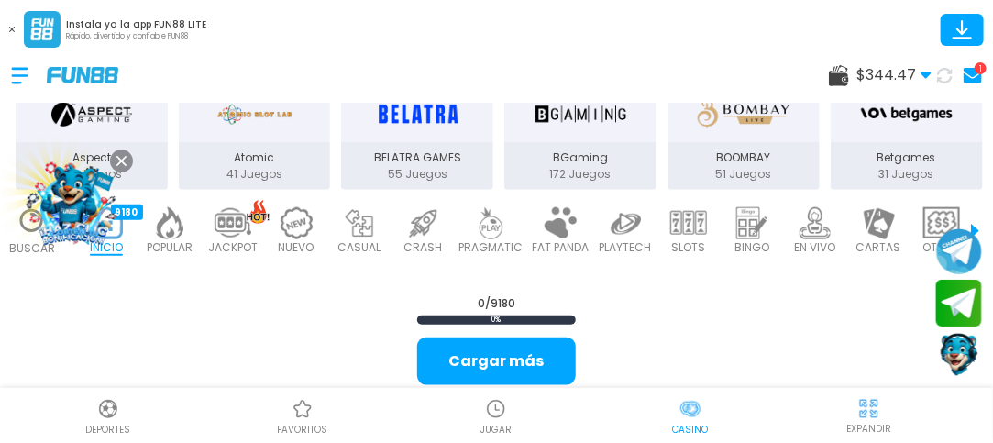
scroll to position [513, 0]
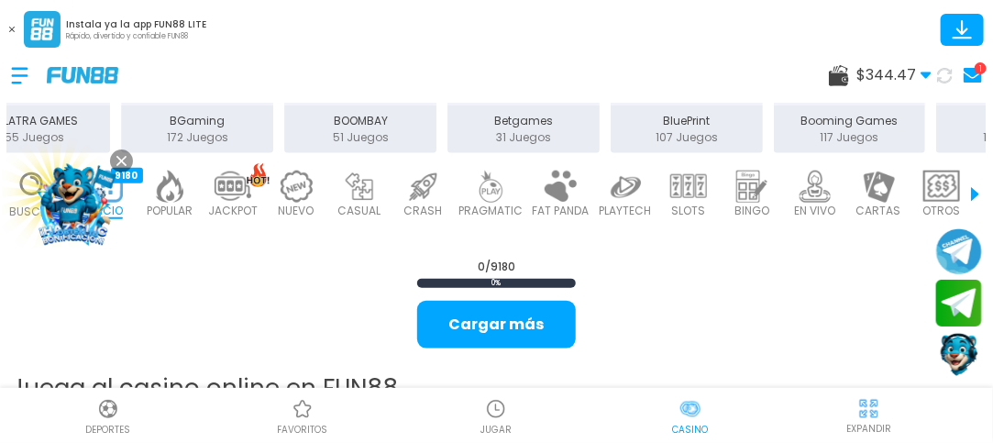
click at [681, 203] on p "SLOTS" at bounding box center [689, 211] width 34 height 17
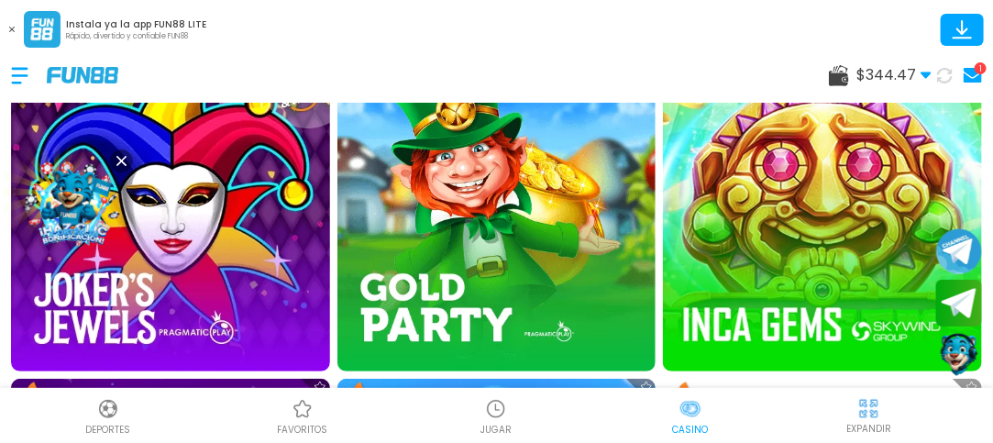
scroll to position [734, 0]
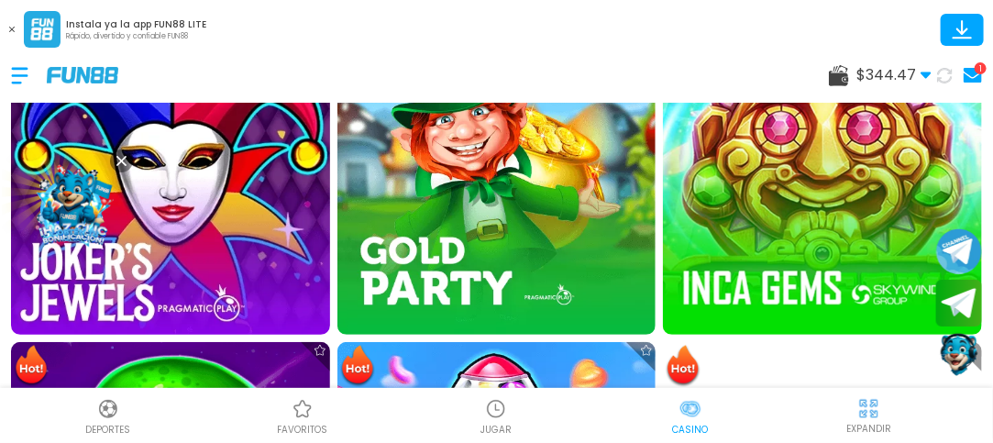
click at [204, 244] on img at bounding box center [170, 175] width 350 height 350
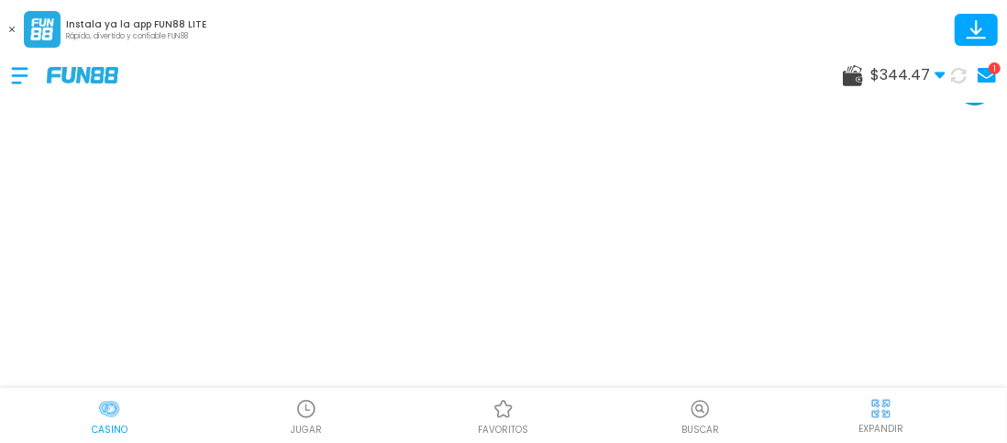
click at [877, 414] on img at bounding box center [880, 408] width 23 height 23
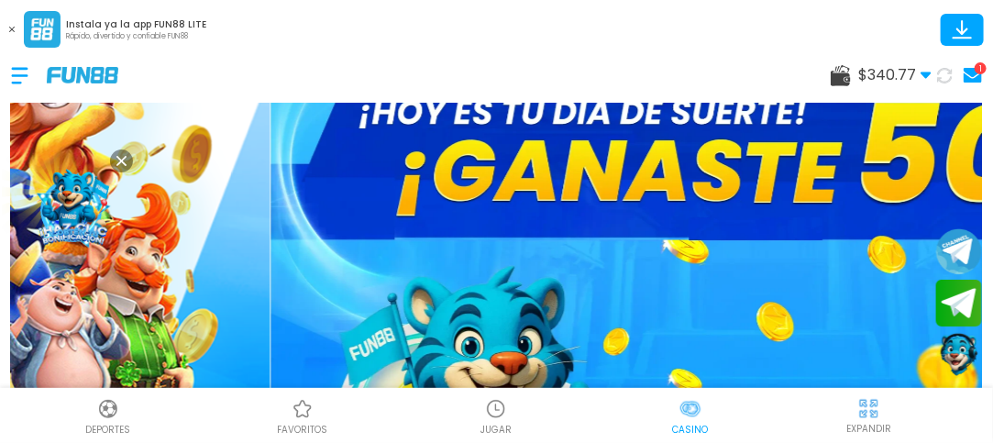
scroll to position [55, 0]
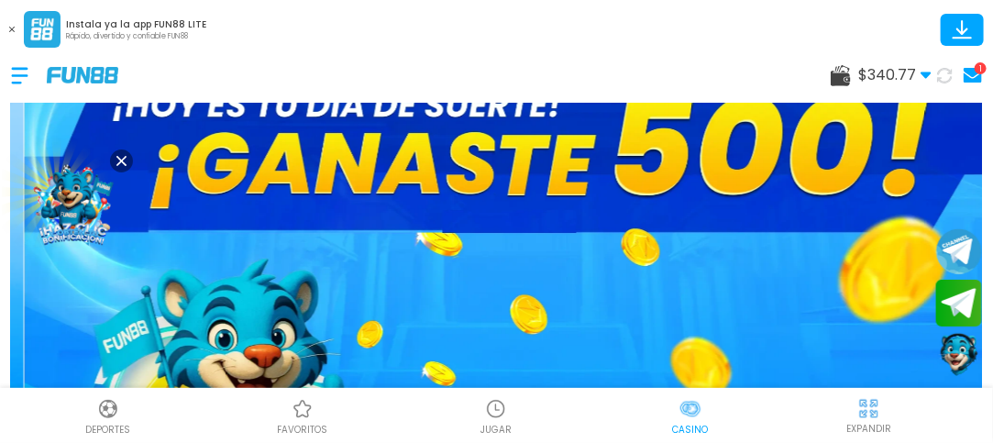
click at [693, 410] on img at bounding box center [690, 409] width 22 height 22
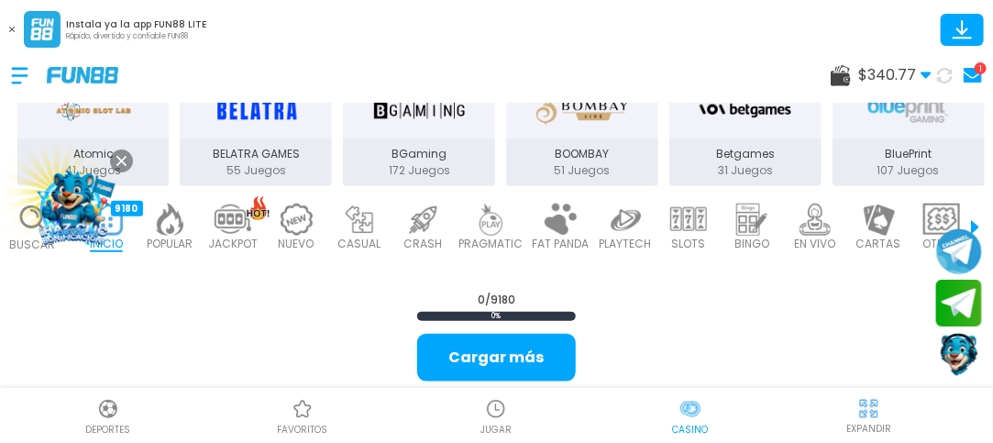
scroll to position [513, 0]
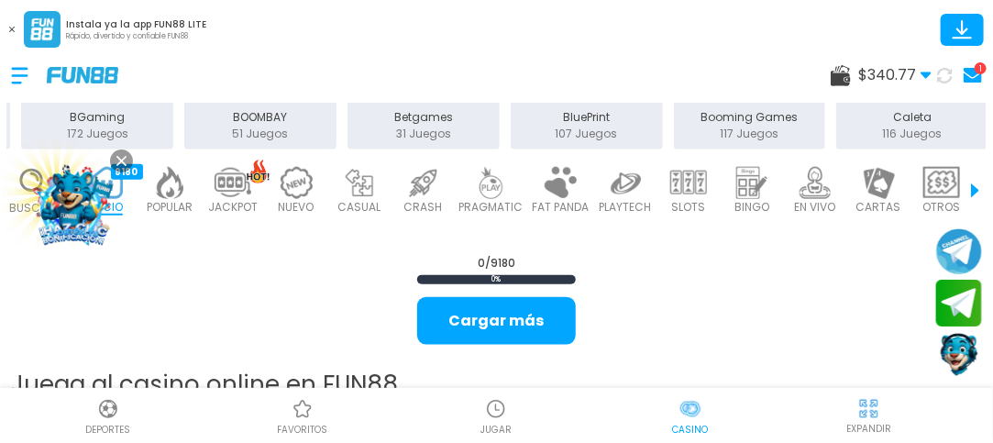
click at [235, 199] on p "JACKPOT" at bounding box center [233, 207] width 50 height 17
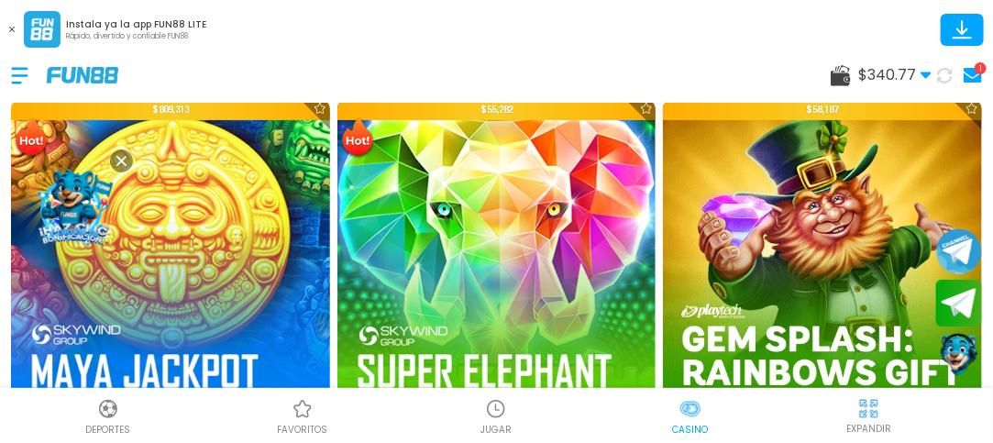
scroll to position [1662, 0]
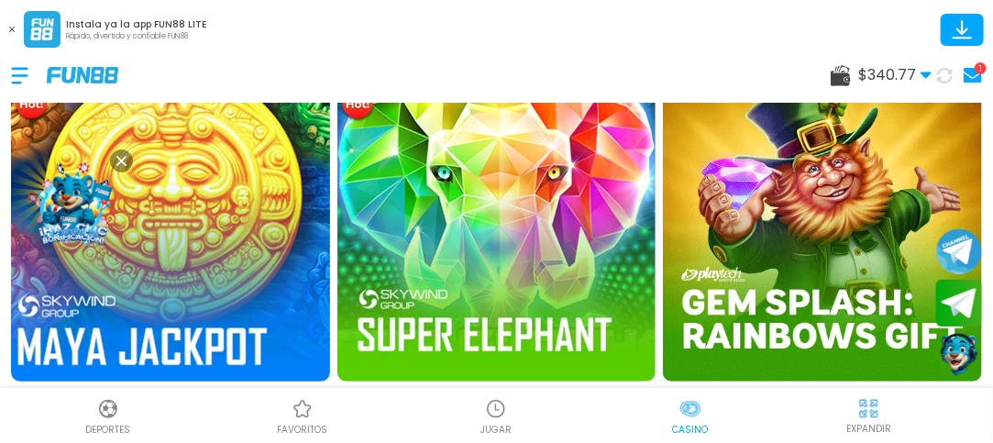
click at [144, 238] on img at bounding box center [170, 222] width 350 height 350
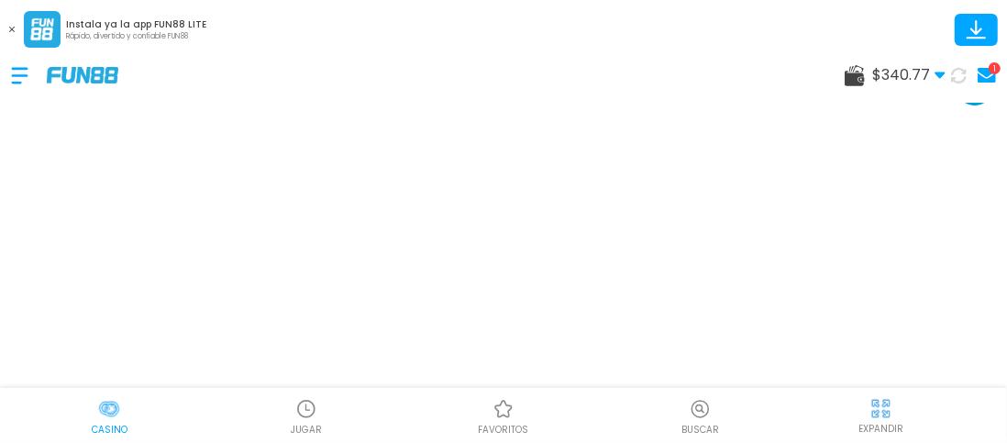
click at [885, 415] on img at bounding box center [880, 408] width 23 height 23
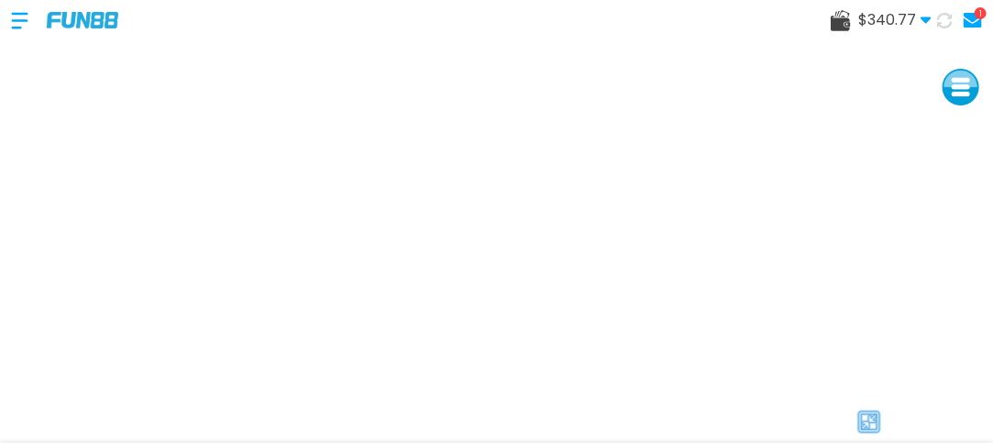
scroll to position [37, 0]
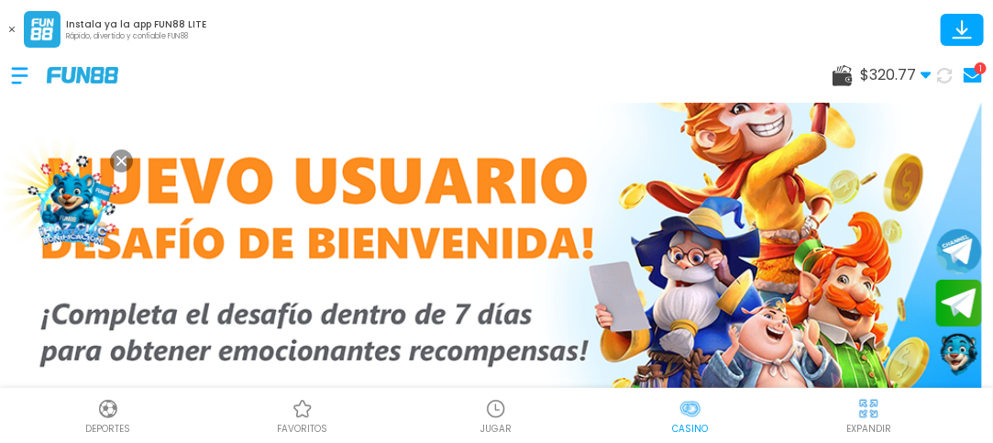
scroll to position [30, 0]
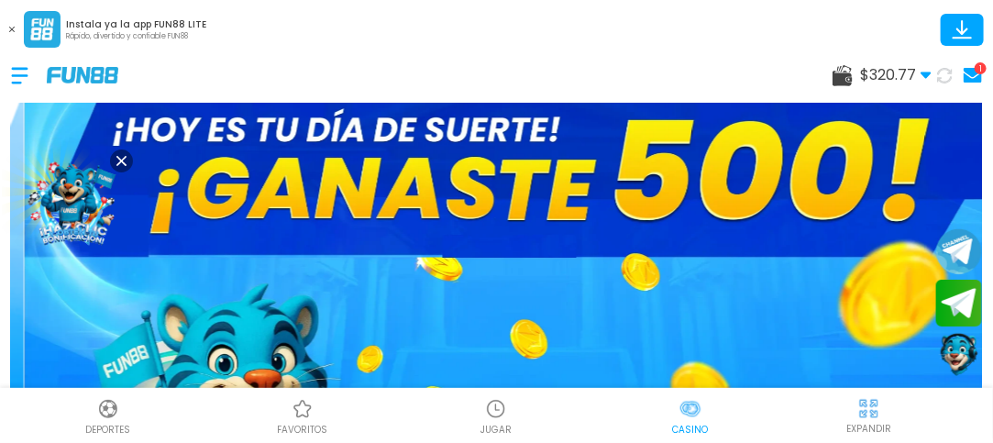
click at [686, 408] on img at bounding box center [690, 409] width 22 height 22
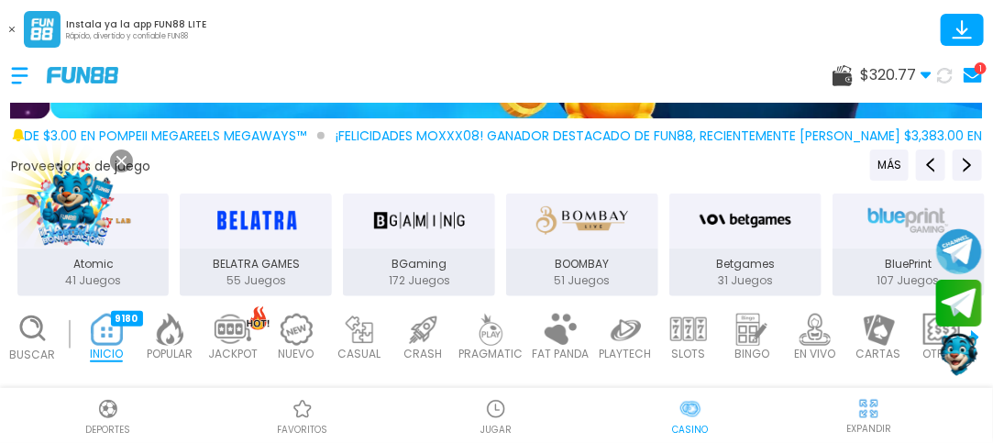
scroll to position [403, 0]
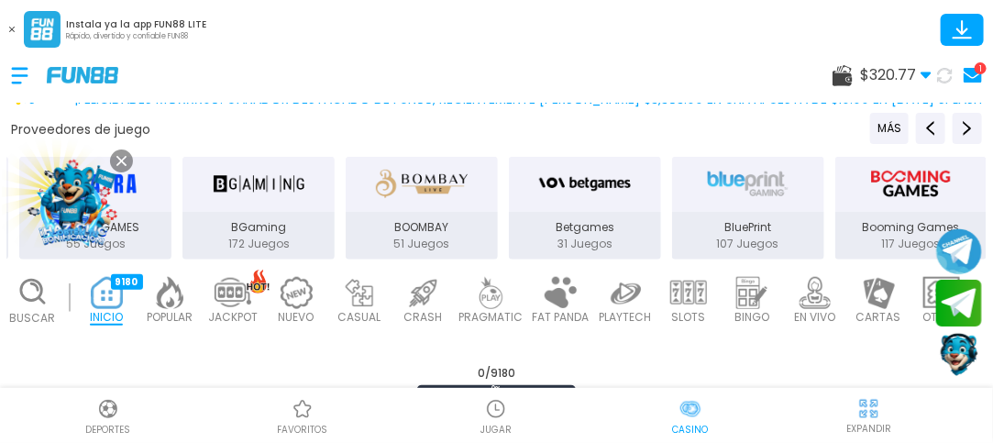
click at [418, 293] on img at bounding box center [422, 293] width 37 height 32
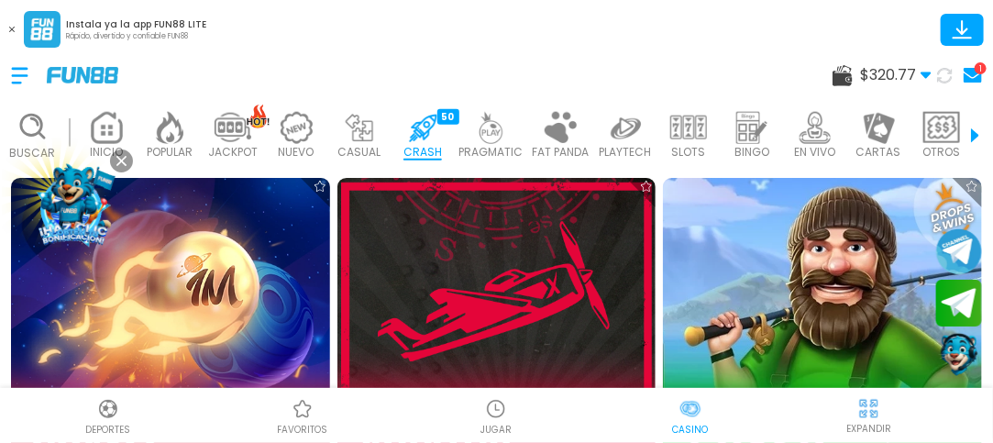
click at [499, 144] on p "PRAGMATIC" at bounding box center [491, 152] width 64 height 17
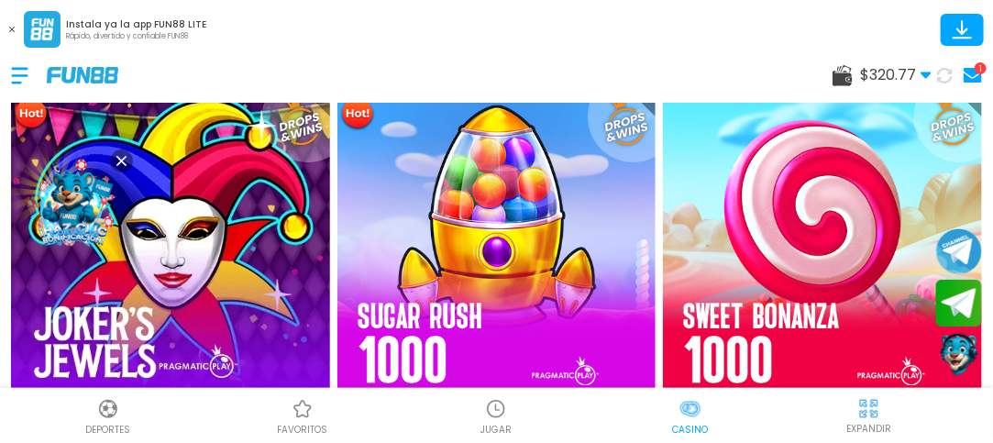
scroll to position [695, 0]
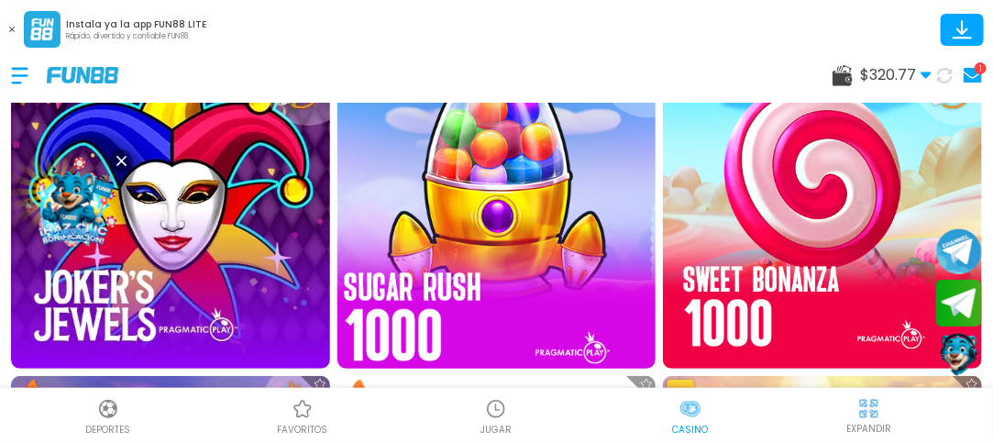
click at [480, 201] on img at bounding box center [496, 209] width 350 height 350
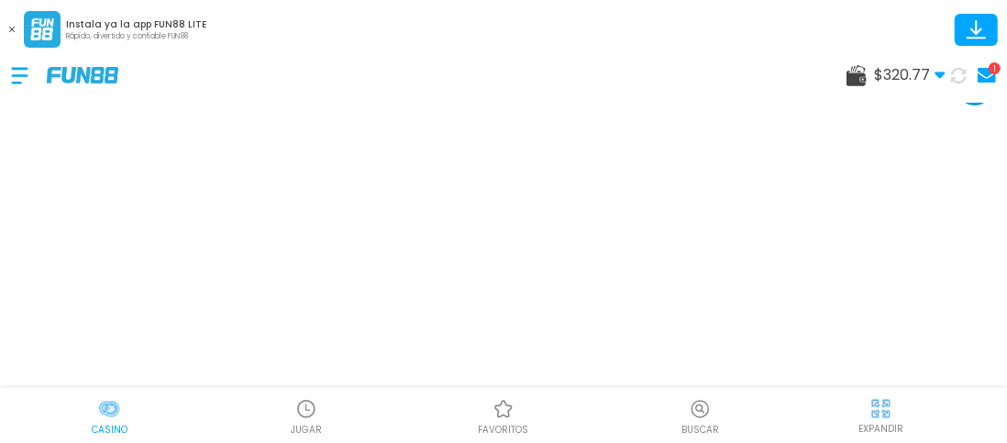
click at [878, 412] on img at bounding box center [880, 408] width 23 height 23
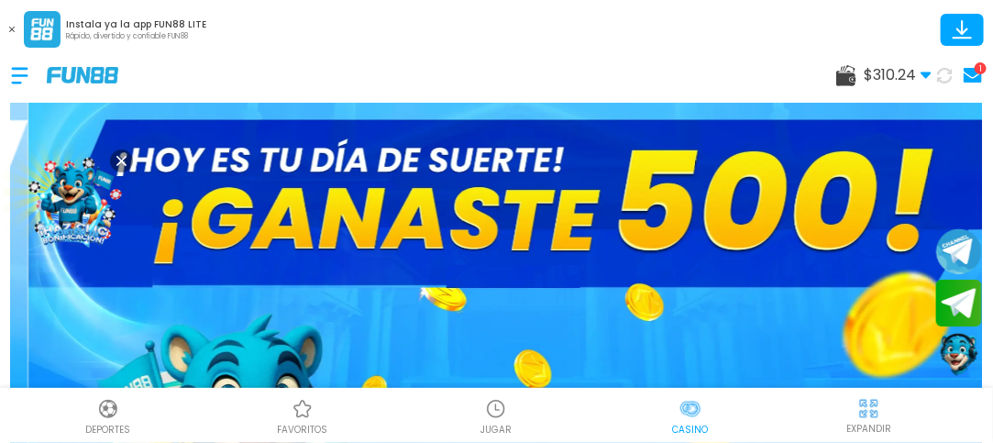
click at [977, 70] on div "1" at bounding box center [981, 68] width 12 height 12
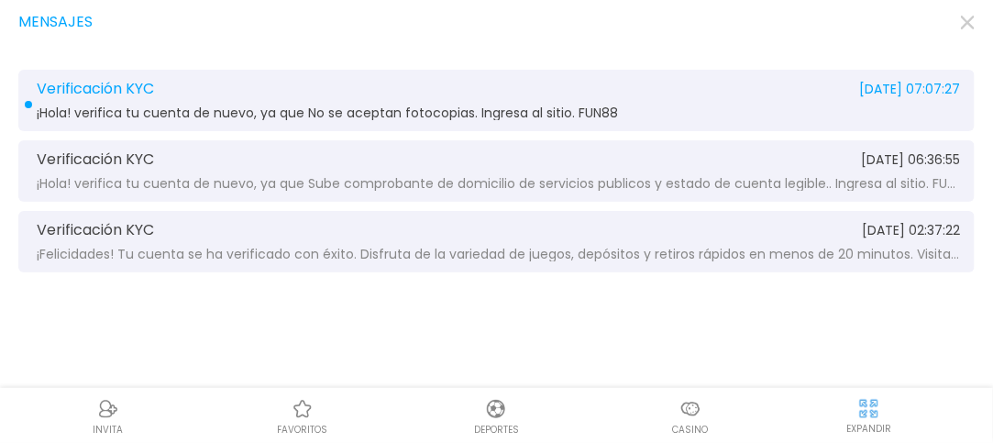
click at [498, 105] on div "Verificación KYC [DATE] 07:07:27 ¡Hola! verifica tu cuenta de nuevo, ya que No …" at bounding box center [496, 100] width 956 height 61
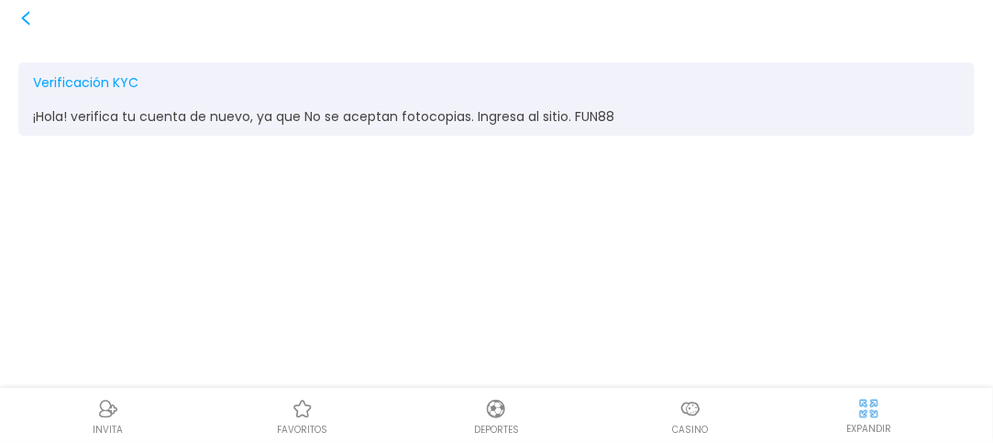
click at [22, 19] on icon at bounding box center [25, 18] width 15 height 15
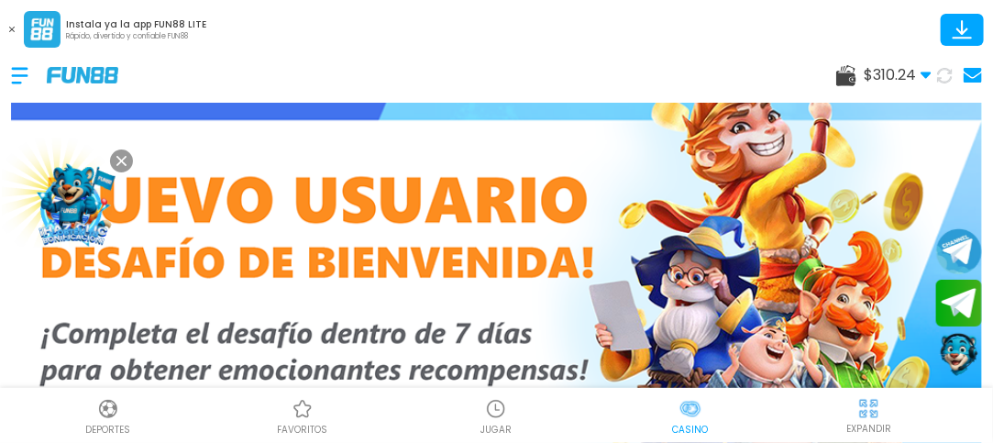
click at [843, 79] on use at bounding box center [846, 75] width 20 height 21
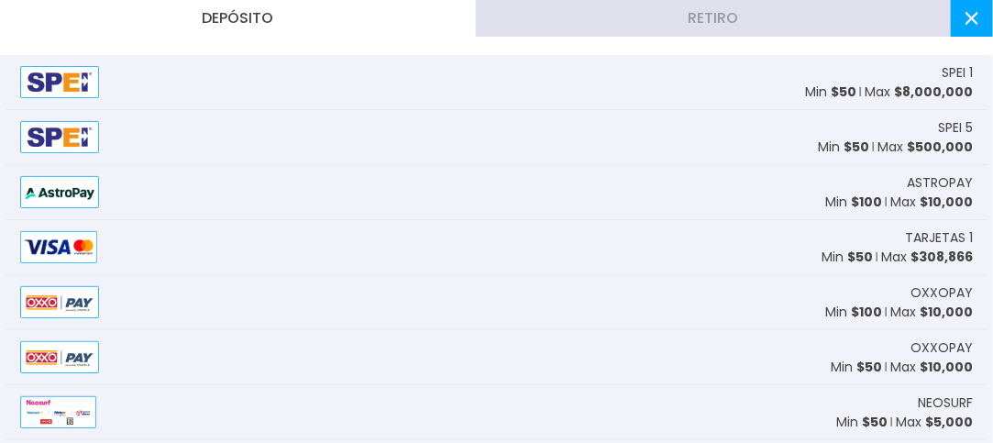
click at [773, 21] on button "Retiro" at bounding box center [714, 18] width 476 height 37
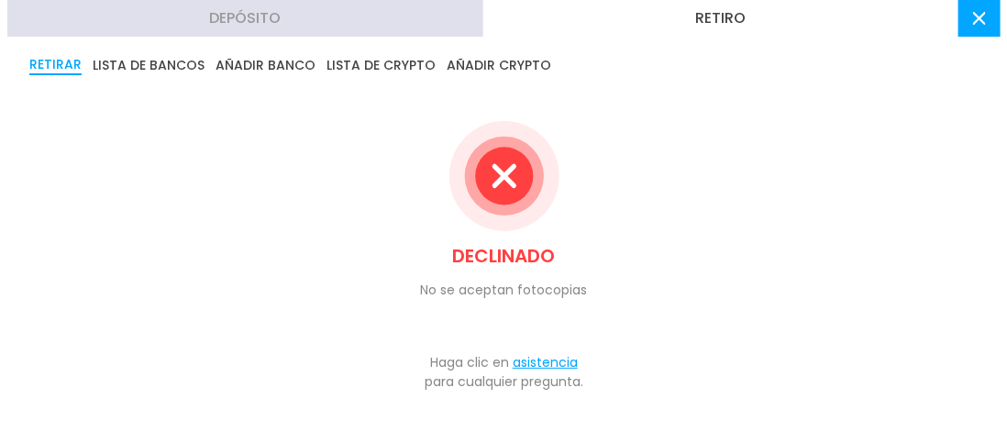
scroll to position [61, 0]
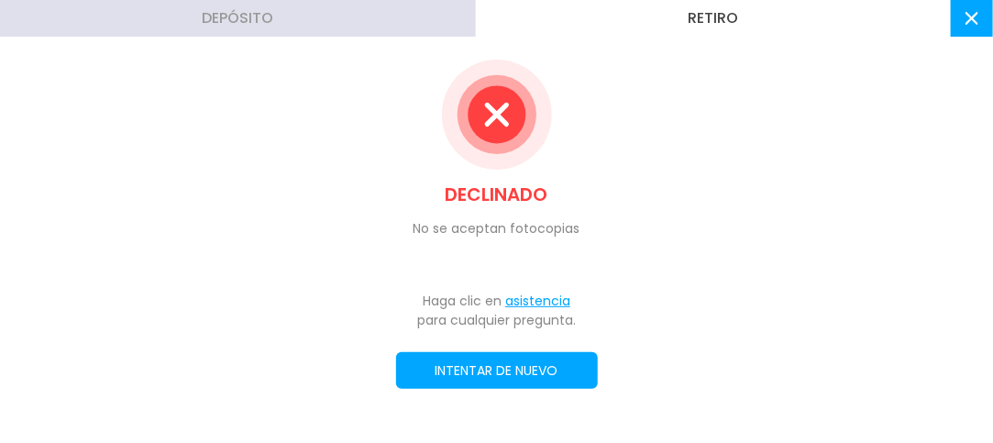
click at [506, 369] on button "INTENTAR DE NUEVO" at bounding box center [497, 370] width 202 height 37
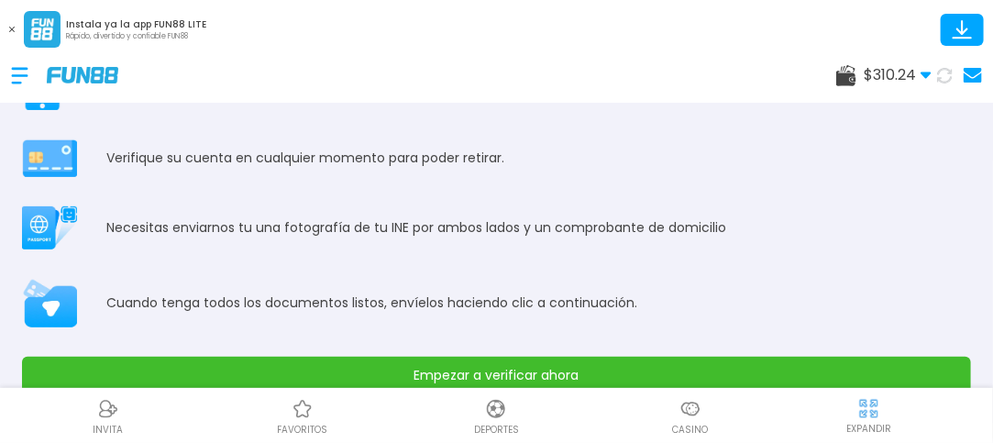
scroll to position [107, 0]
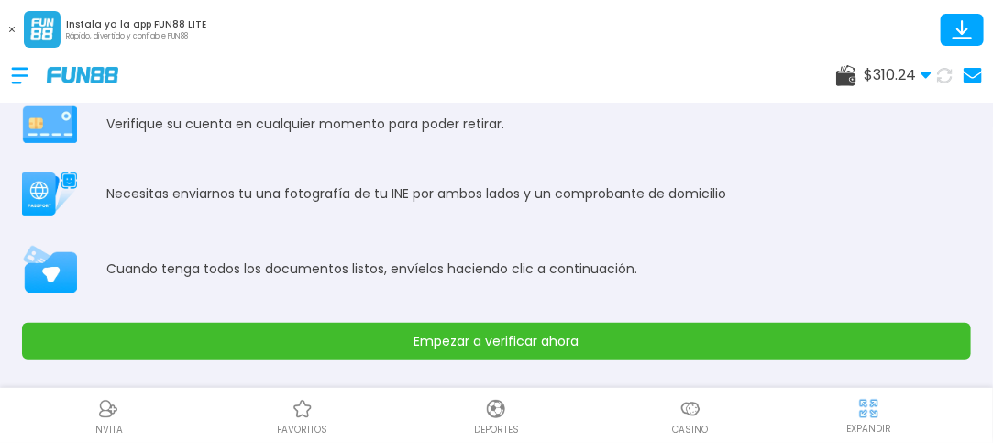
click at [879, 333] on button "Empezar a verificar ahora" at bounding box center [496, 341] width 949 height 37
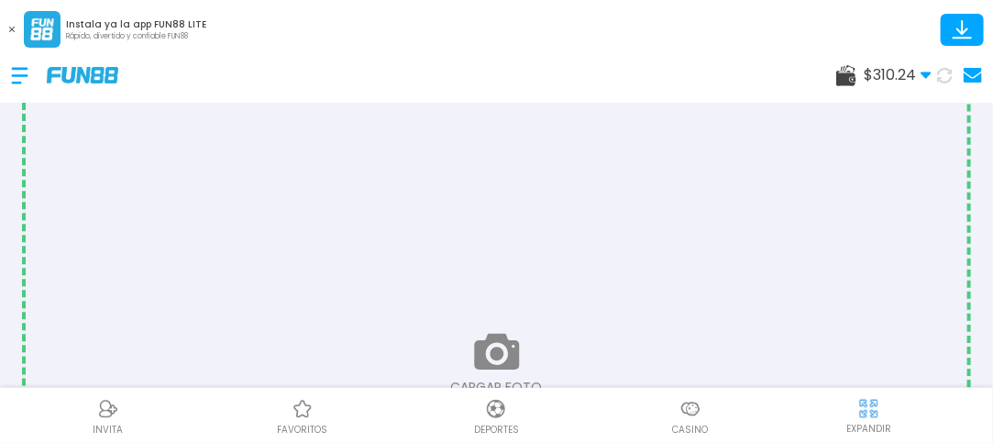
scroll to position [998, 0]
click at [490, 350] on input "file" at bounding box center [497, 358] width 942 height 628
type input "**********"
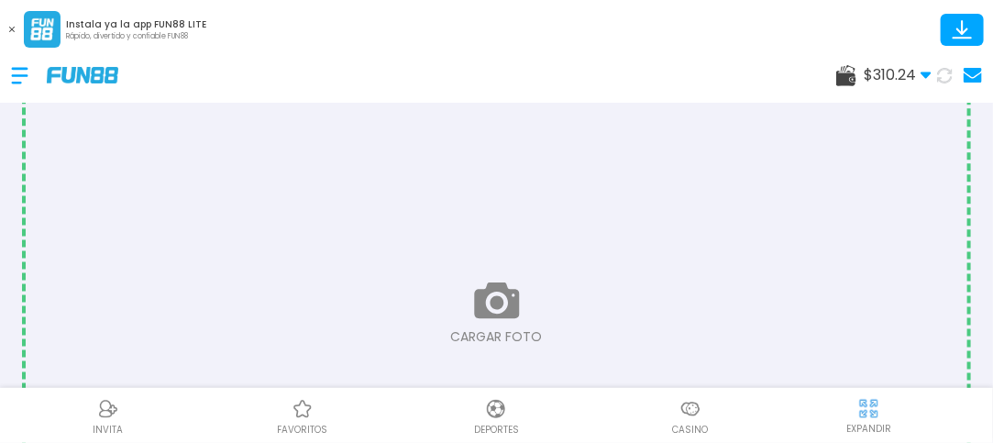
scroll to position [293, 0]
click at [469, 340] on input "file" at bounding box center [497, 383] width 942 height 628
type input "**********"
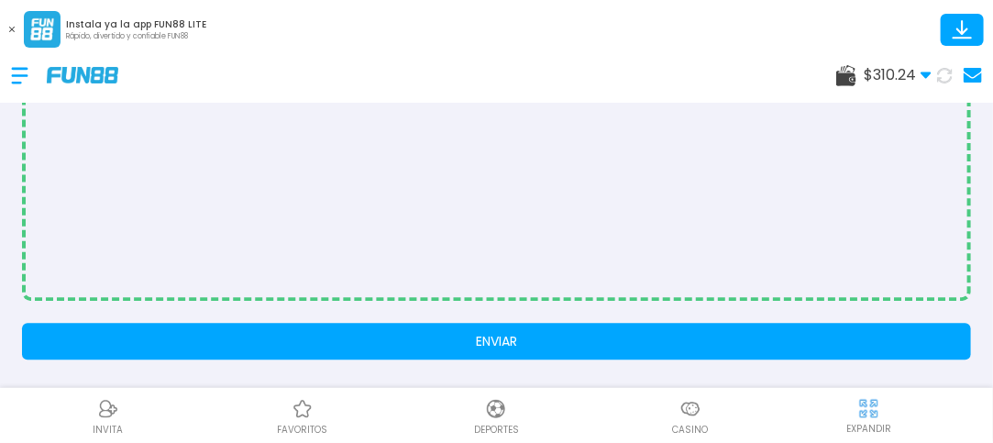
click at [899, 331] on button "ENVIAR" at bounding box center [496, 341] width 949 height 37
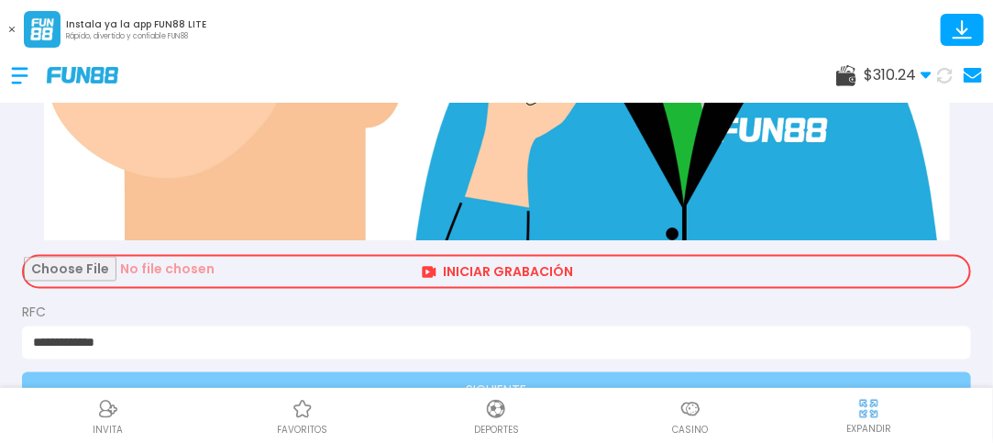
scroll to position [874, 0]
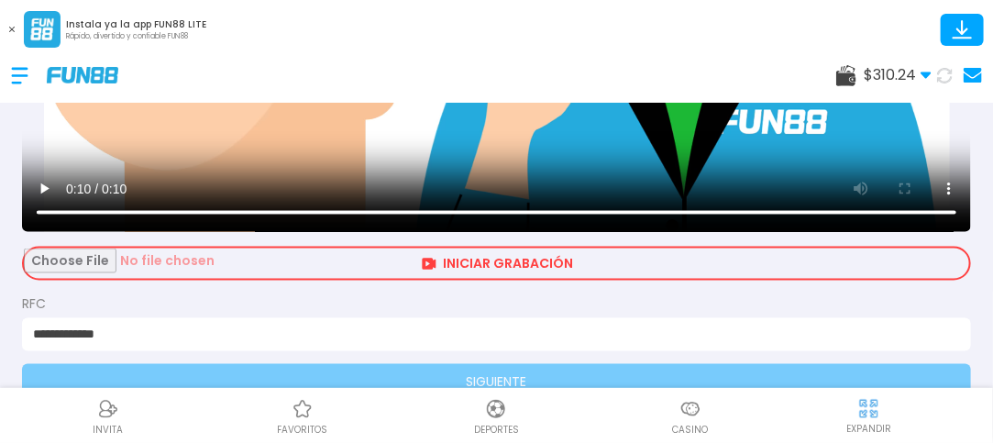
click at [856, 267] on input "file" at bounding box center [496, 263] width 945 height 30
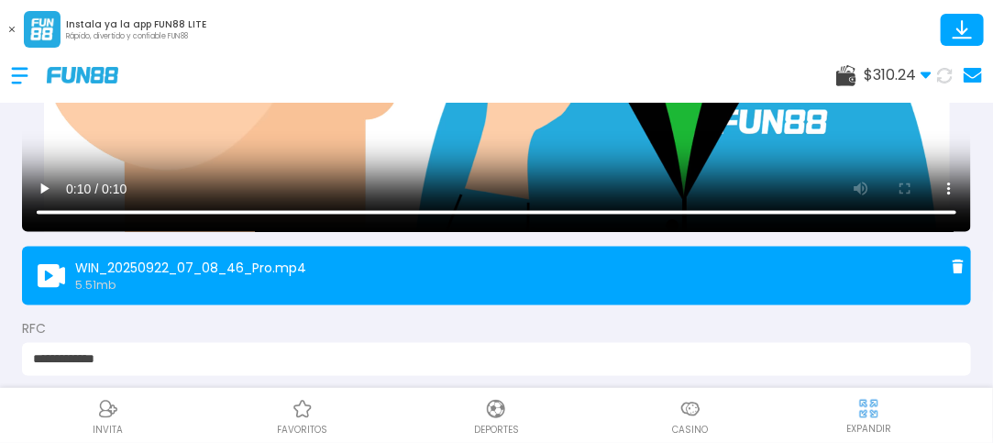
scroll to position [941, 0]
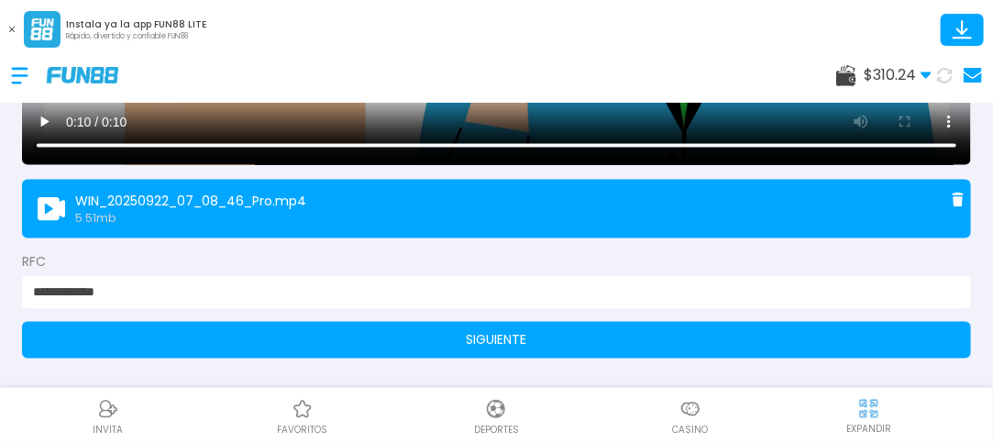
click at [889, 347] on button "SIGUIENTE" at bounding box center [496, 340] width 949 height 37
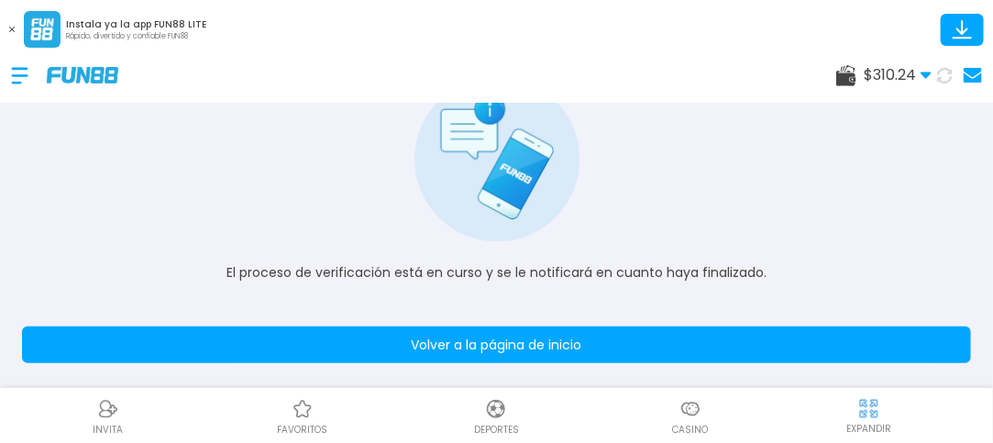
scroll to position [140, 0]
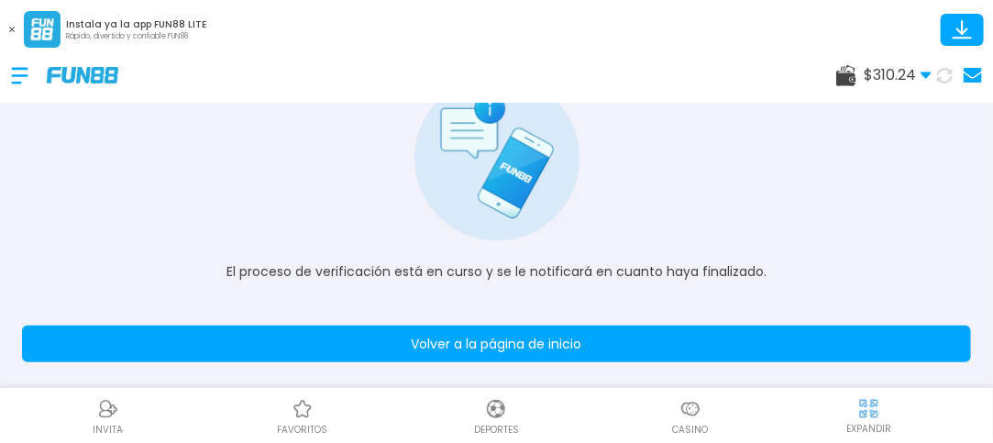
click at [911, 349] on button "Volver a la página de inicio" at bounding box center [496, 344] width 949 height 37
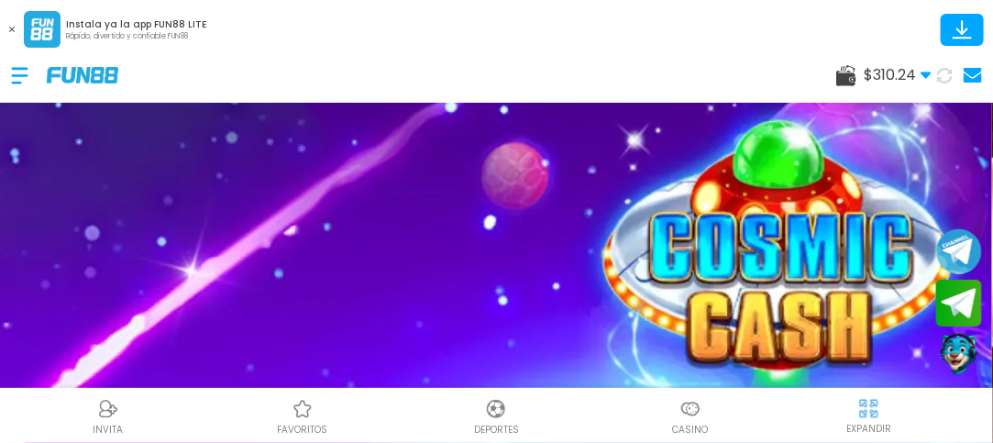
click at [973, 79] on use at bounding box center [973, 75] width 18 height 15
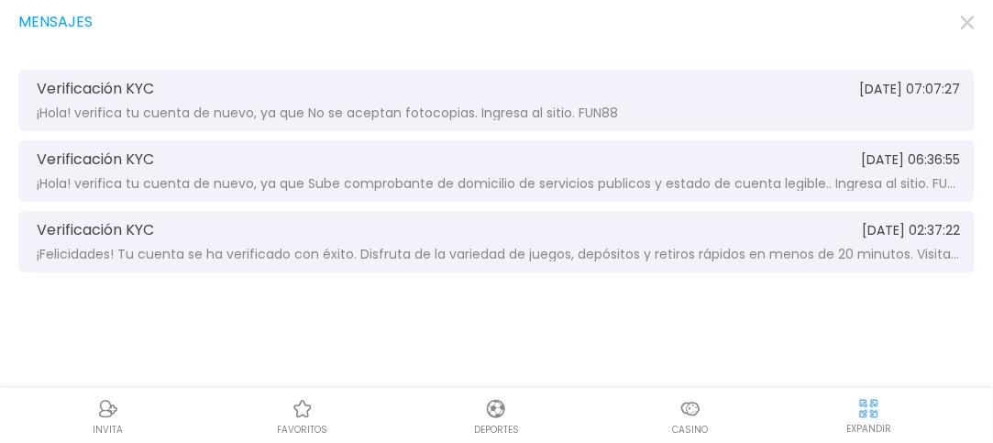
click at [966, 21] on use "button" at bounding box center [968, 23] width 14 height 14
